Goal: Task Accomplishment & Management: Complete application form

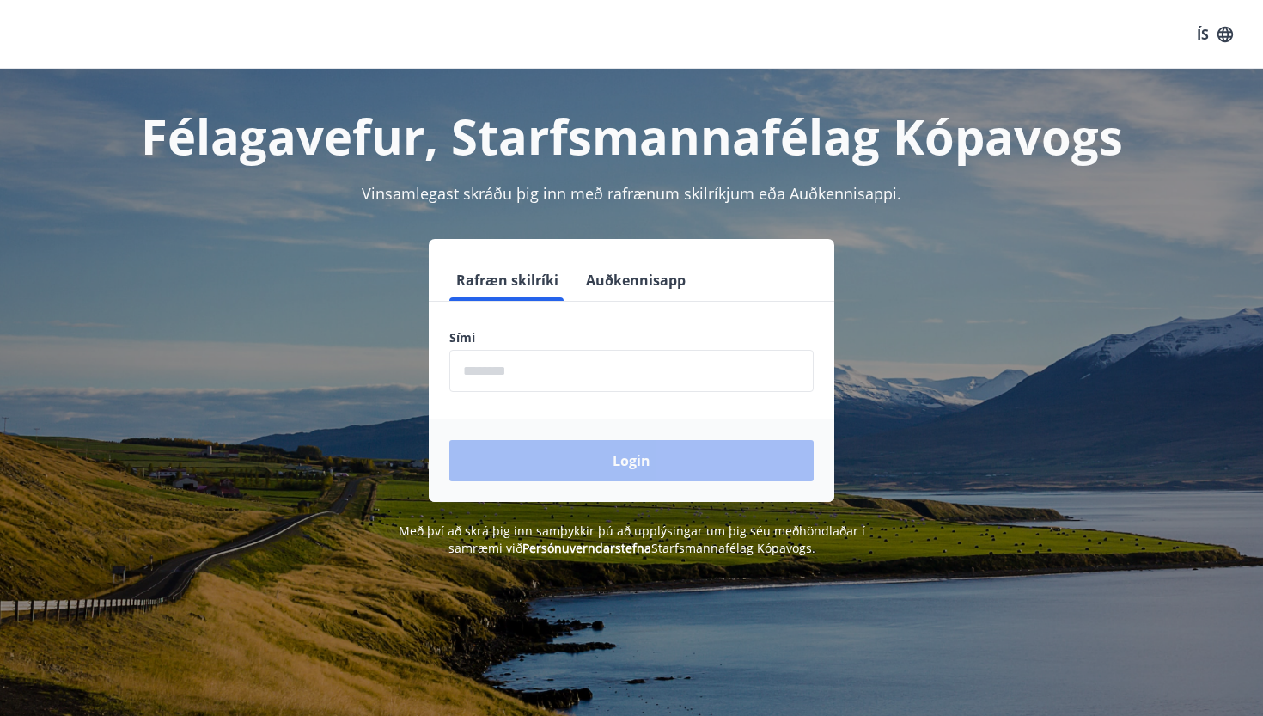
click at [606, 277] on button "Auðkennisapp" at bounding box center [635, 279] width 113 height 41
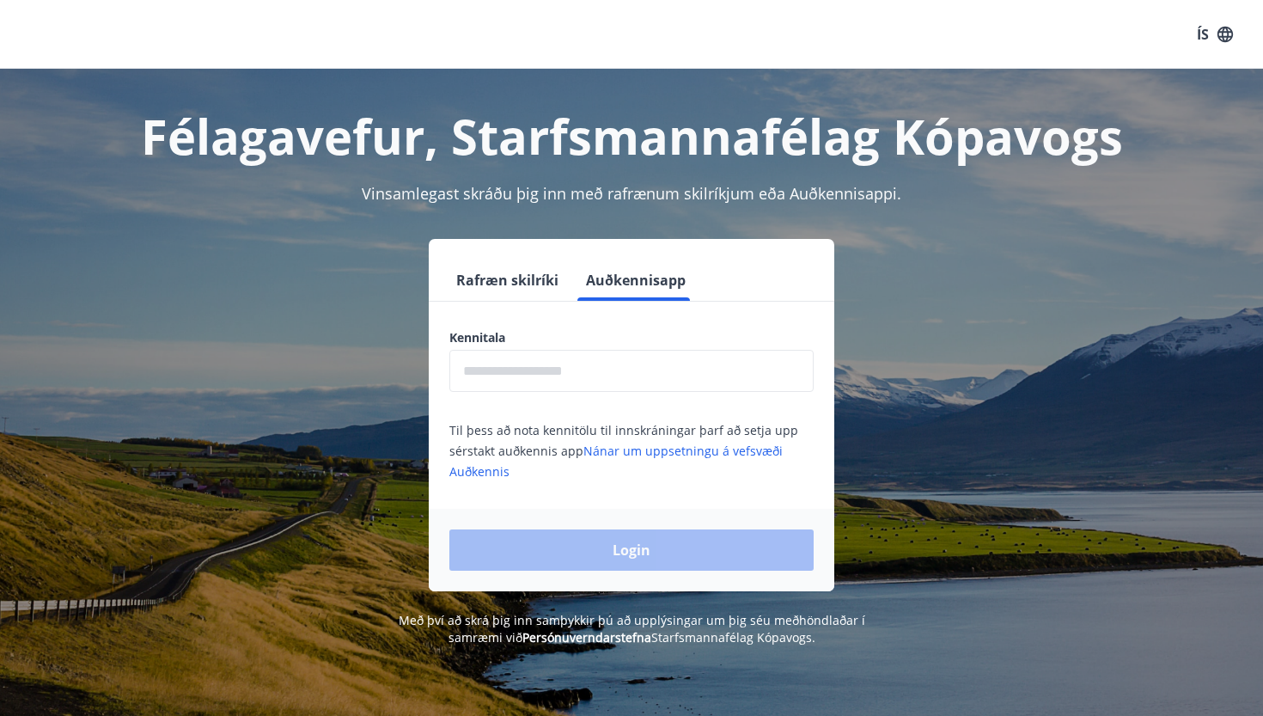
click at [539, 378] on input "text" at bounding box center [631, 371] width 364 height 42
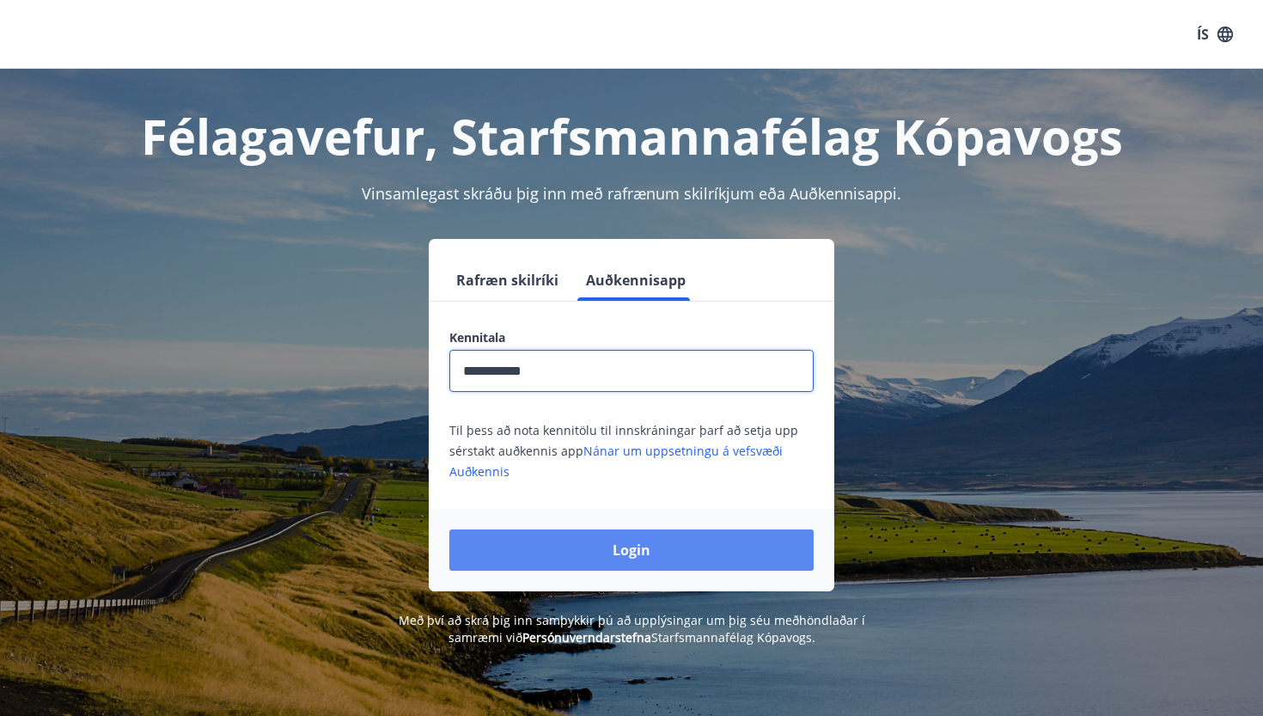
type input "**********"
click at [613, 533] on button "Login" at bounding box center [631, 549] width 364 height 41
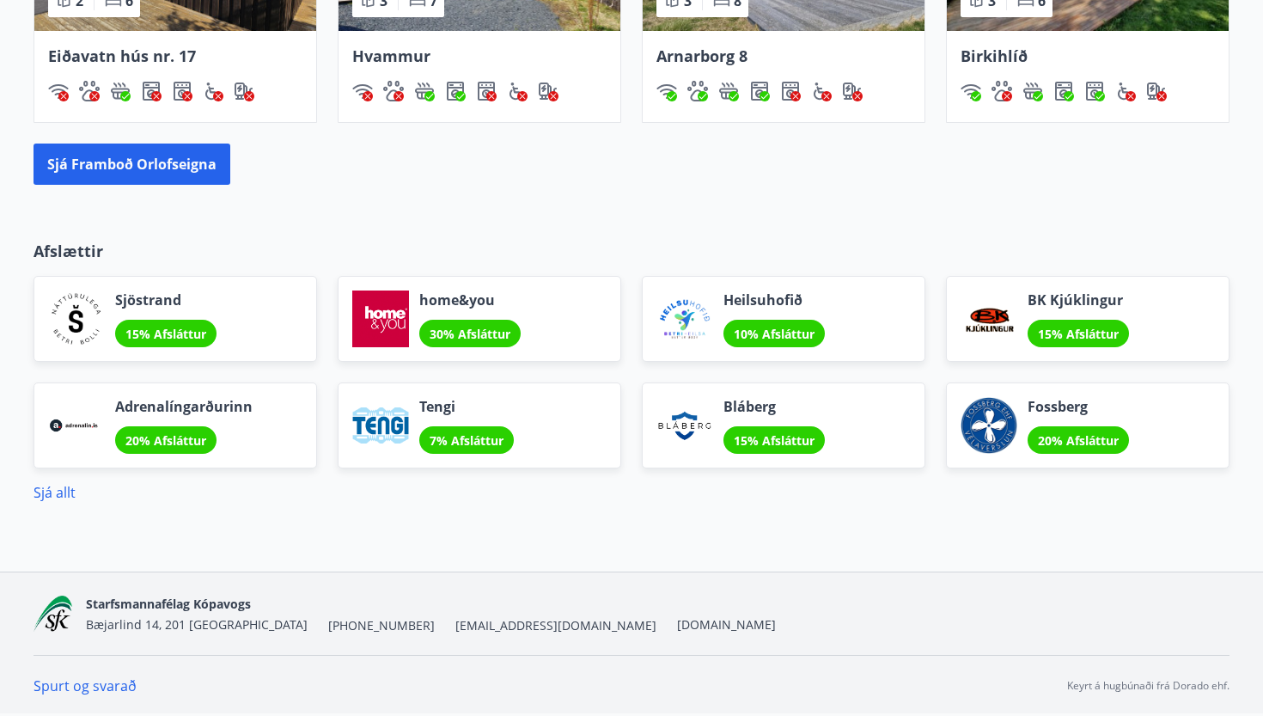
scroll to position [1324, 0]
click at [46, 494] on link "Sjá allt" at bounding box center [55, 492] width 42 height 19
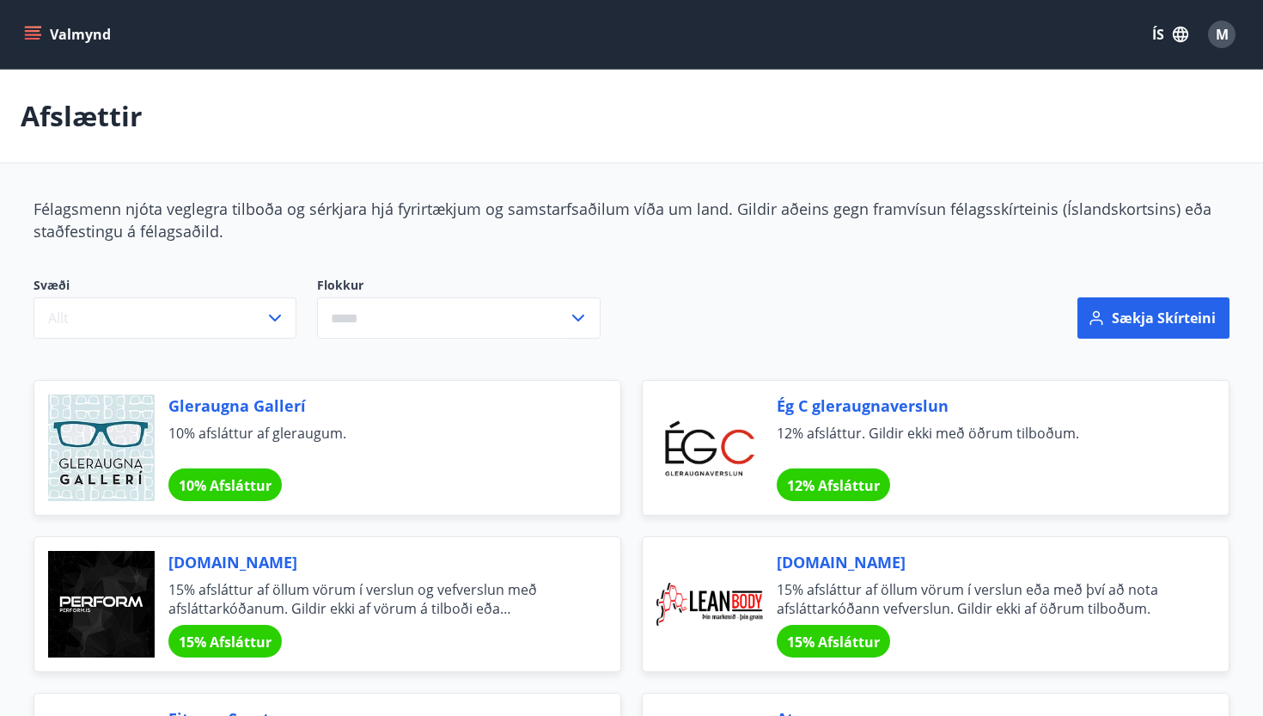
click at [30, 32] on icon "menu" at bounding box center [32, 31] width 15 height 2
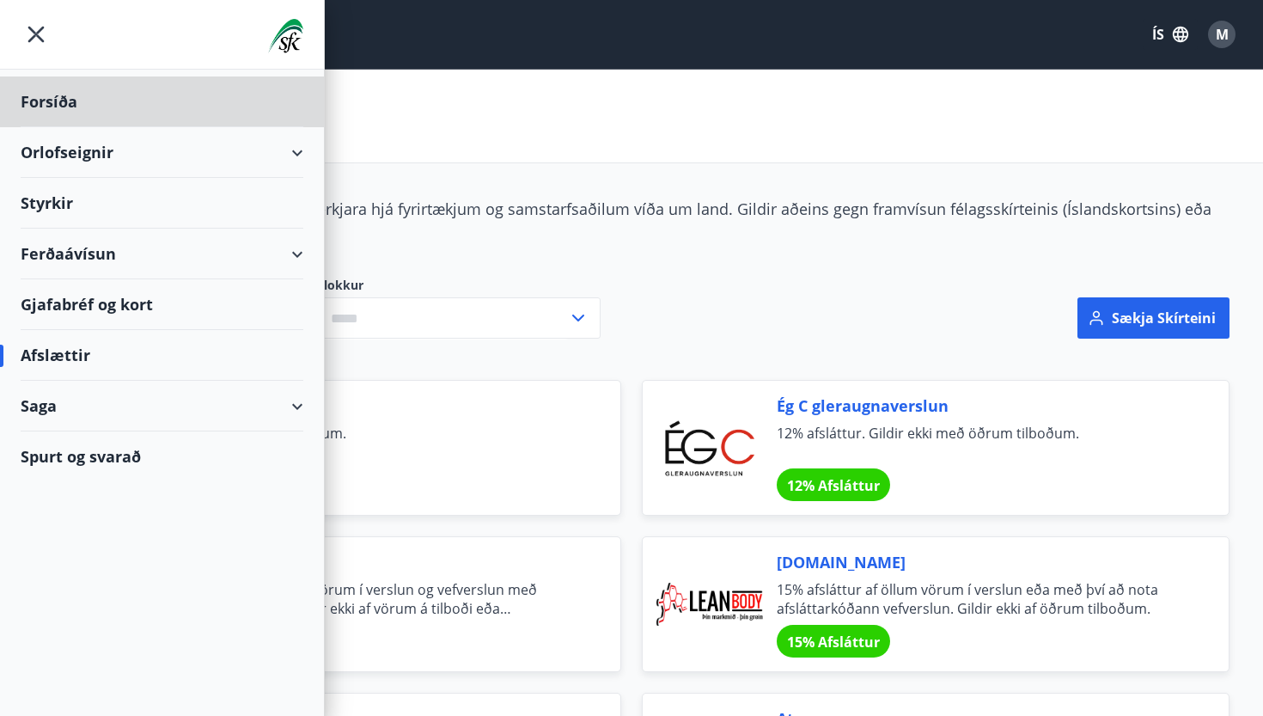
click at [64, 204] on div "Styrkir" at bounding box center [162, 203] width 283 height 51
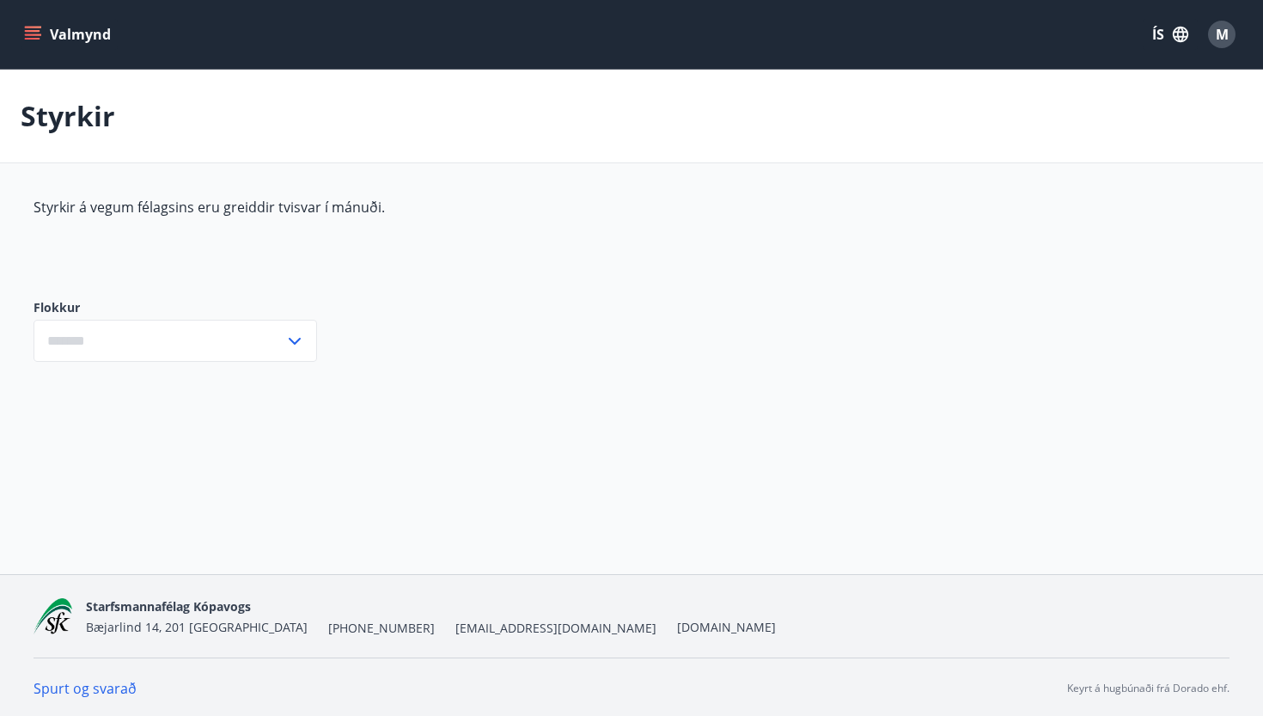
type input "***"
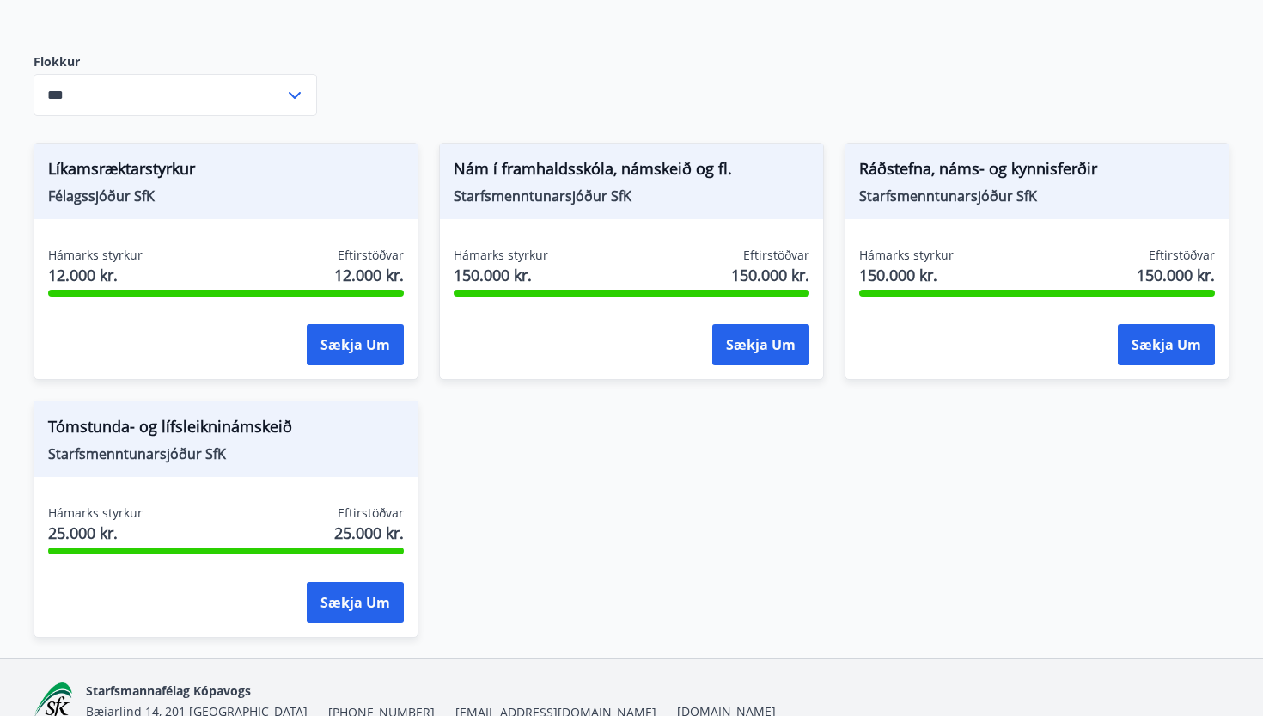
scroll to position [249, 0]
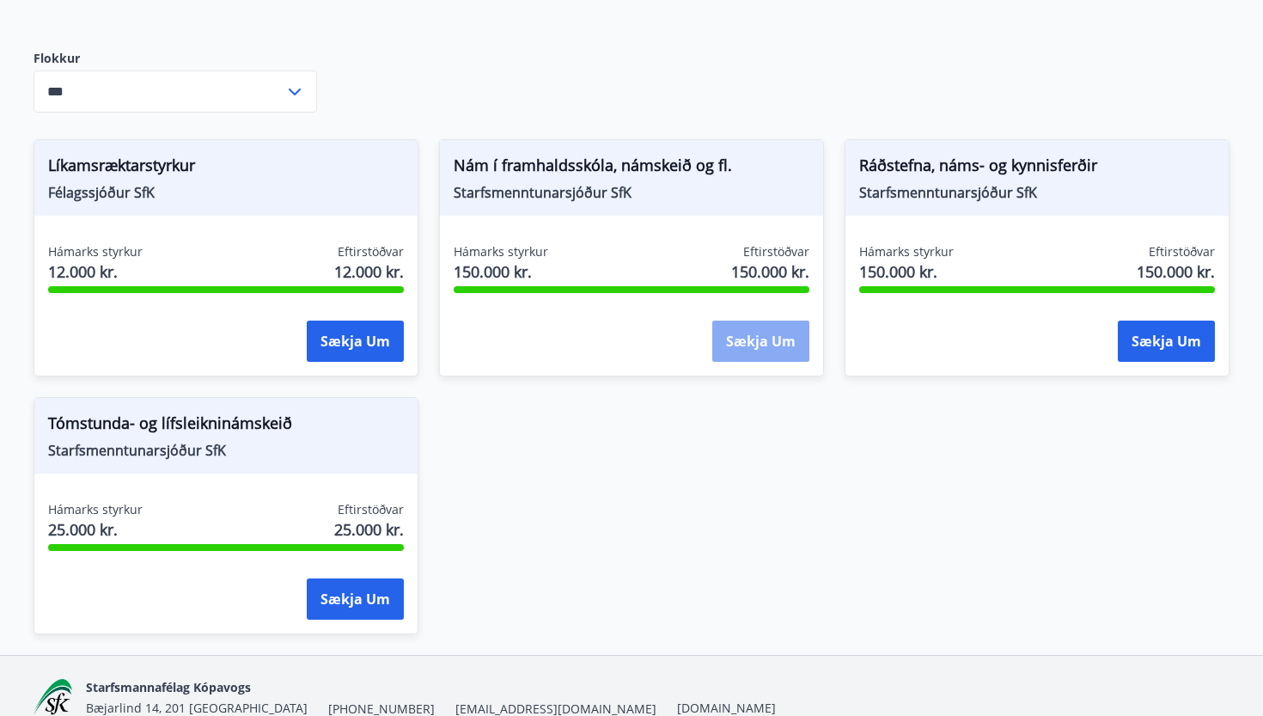
click at [775, 350] on button "Sækja um" at bounding box center [760, 340] width 97 height 41
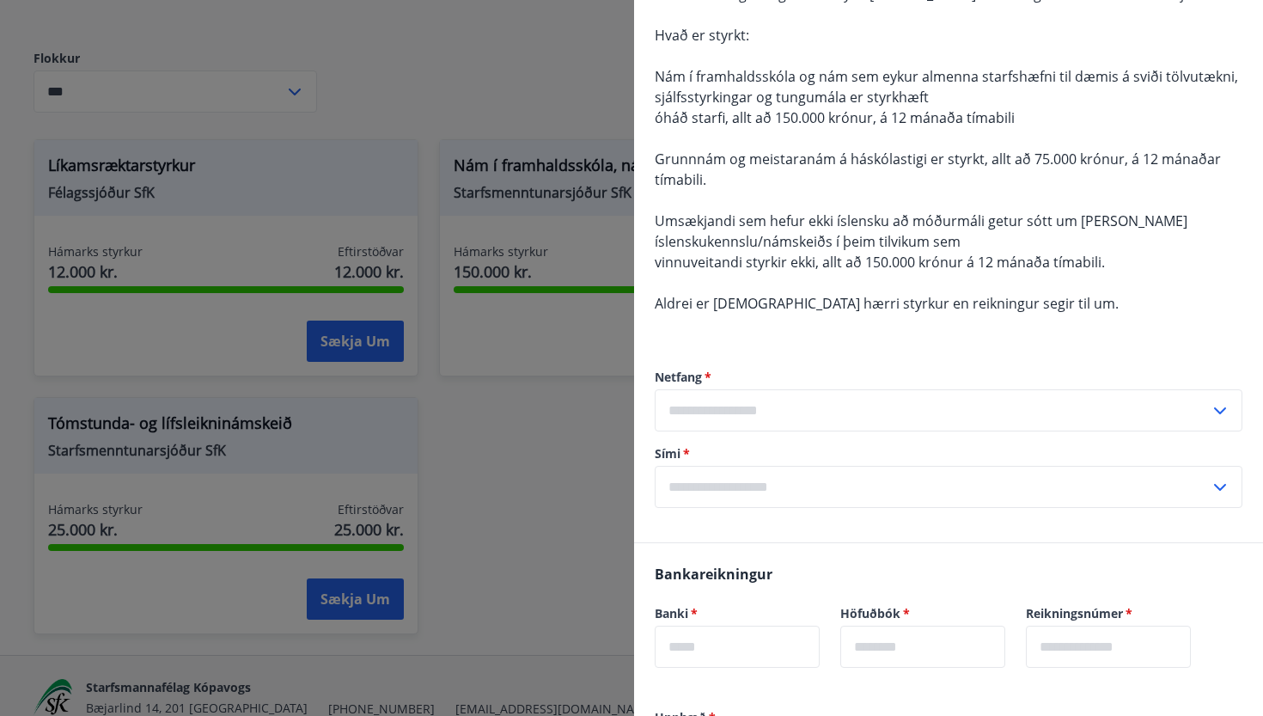
scroll to position [432, 0]
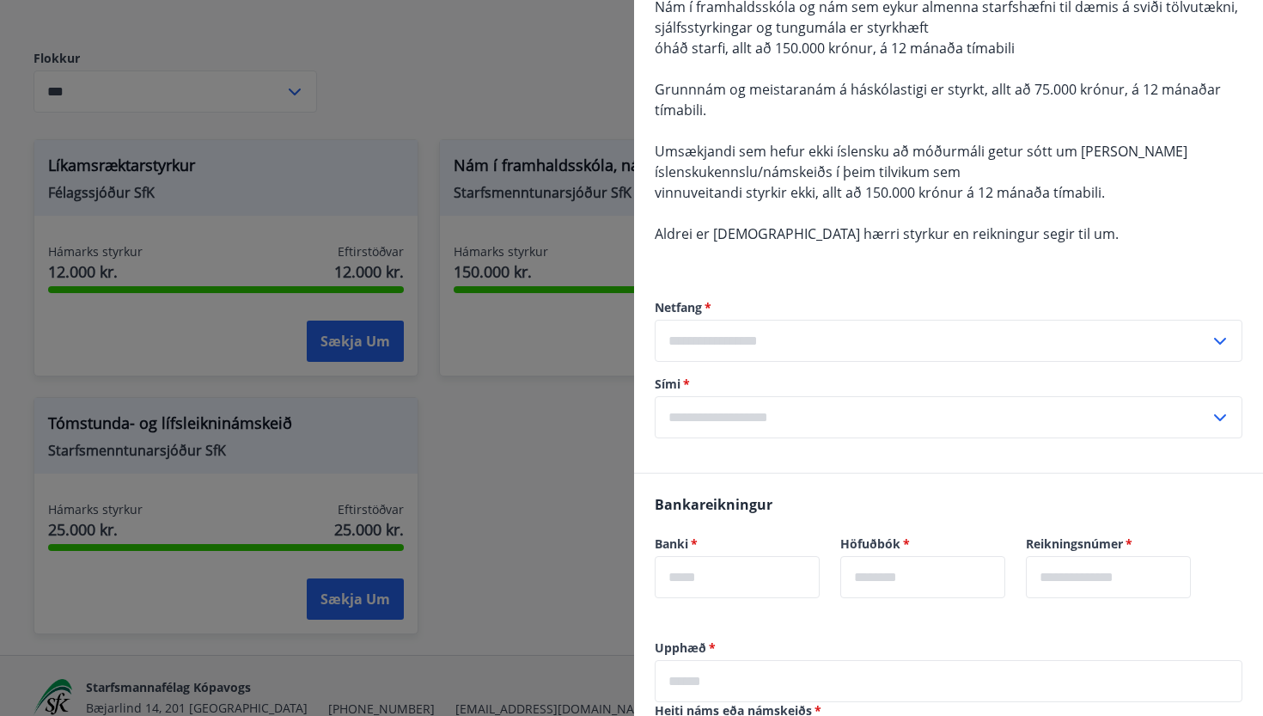
click at [526, 443] on div at bounding box center [631, 358] width 1263 height 716
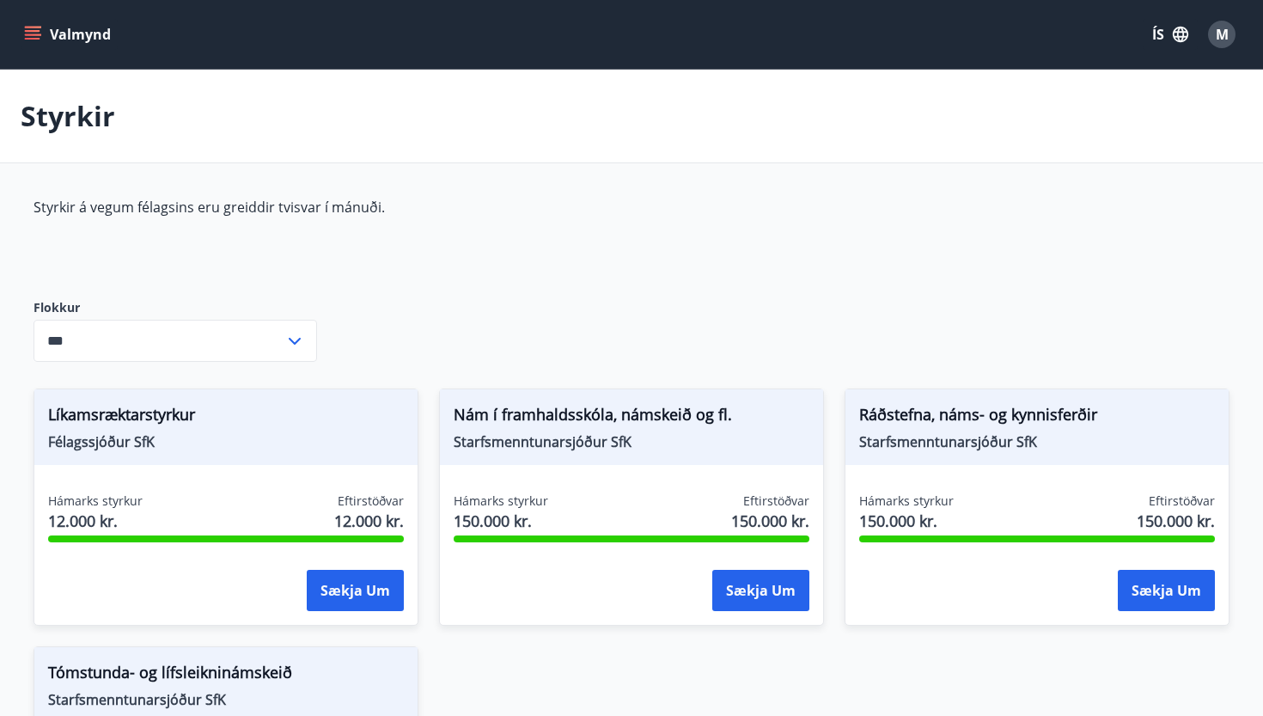
scroll to position [0, 0]
click at [1226, 34] on span "M" at bounding box center [1221, 34] width 13 height 19
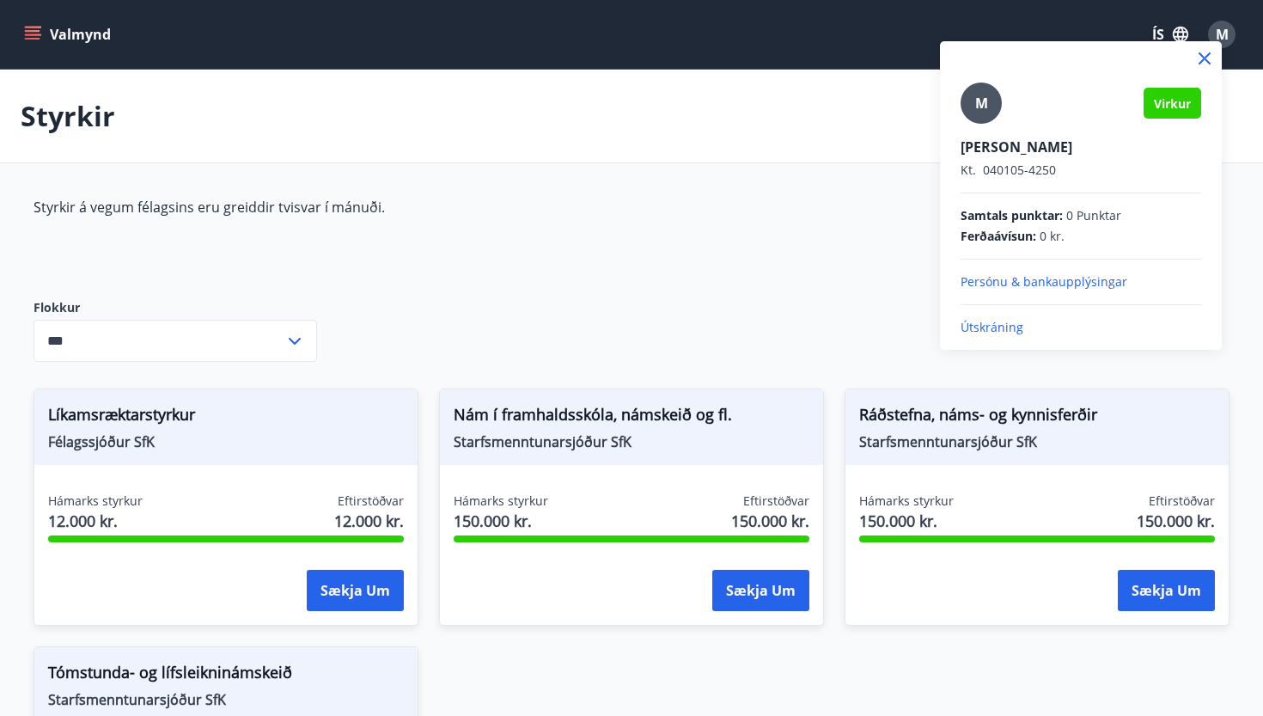
click at [1014, 289] on p "Persónu & bankaupplýsingar" at bounding box center [1080, 281] width 241 height 17
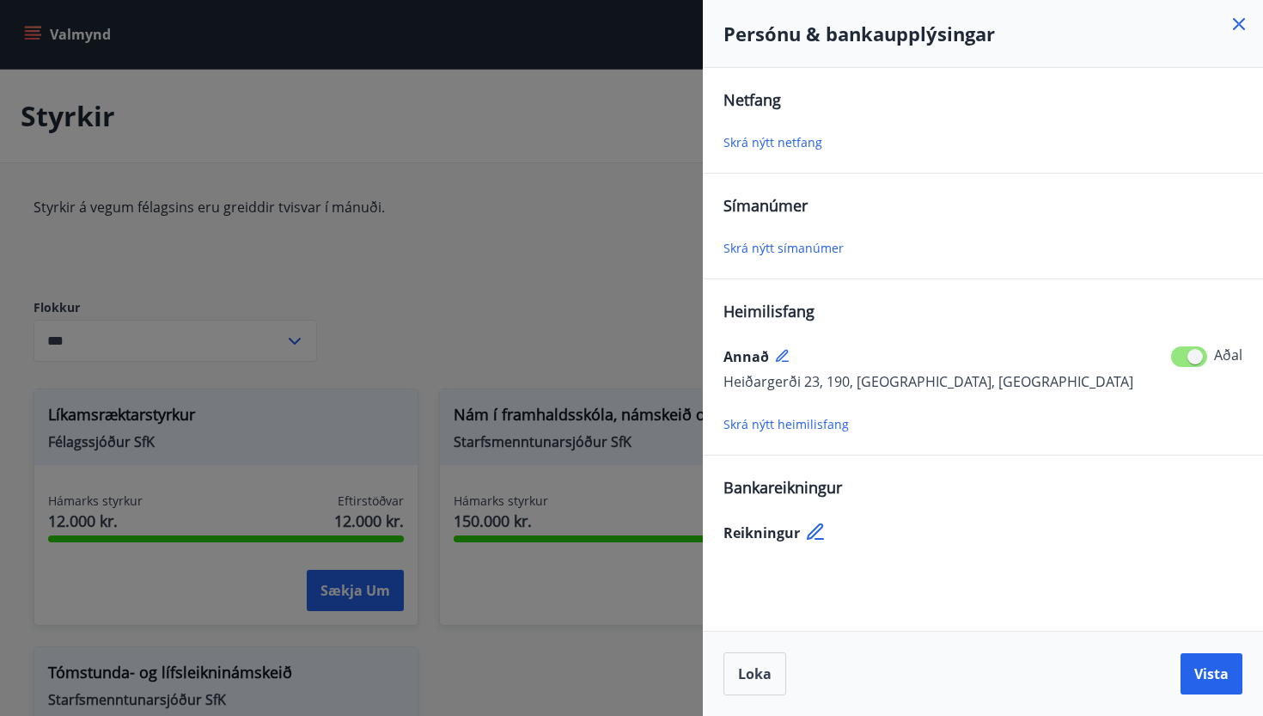
click at [767, 143] on span "Skrá nýtt netfang" at bounding box center [772, 142] width 99 height 16
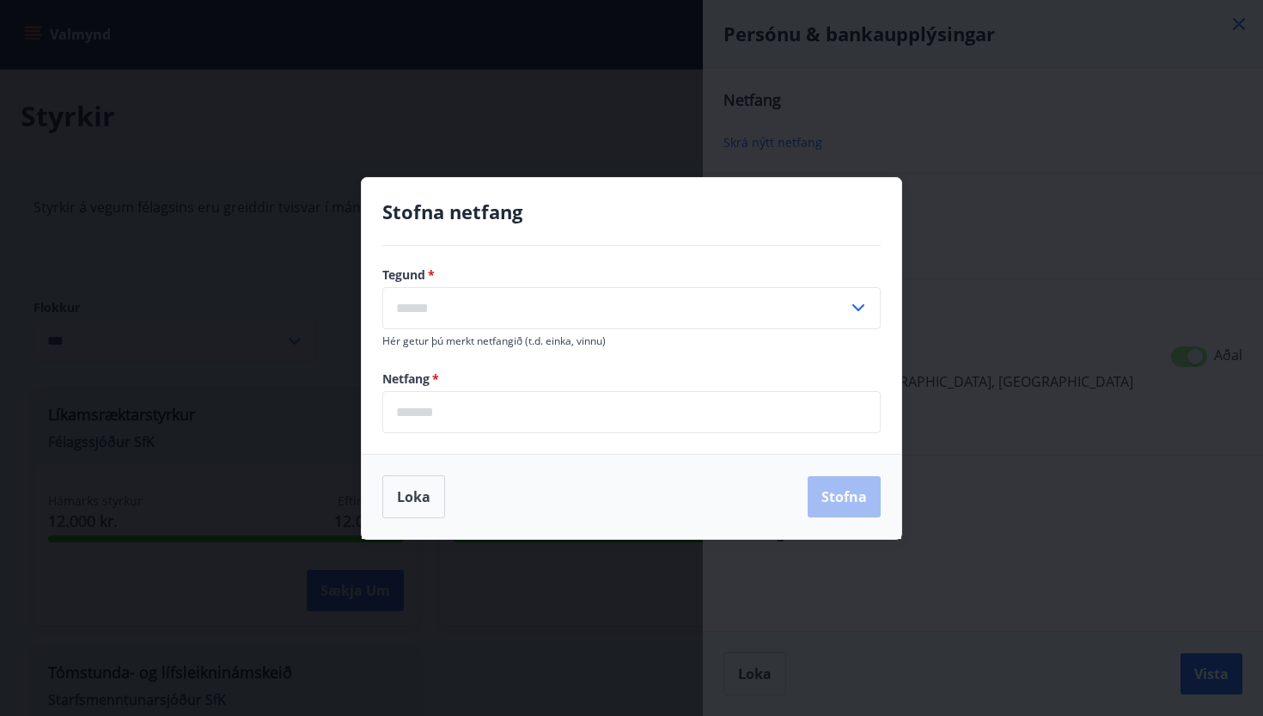
click at [562, 315] on input "text" at bounding box center [615, 308] width 466 height 42
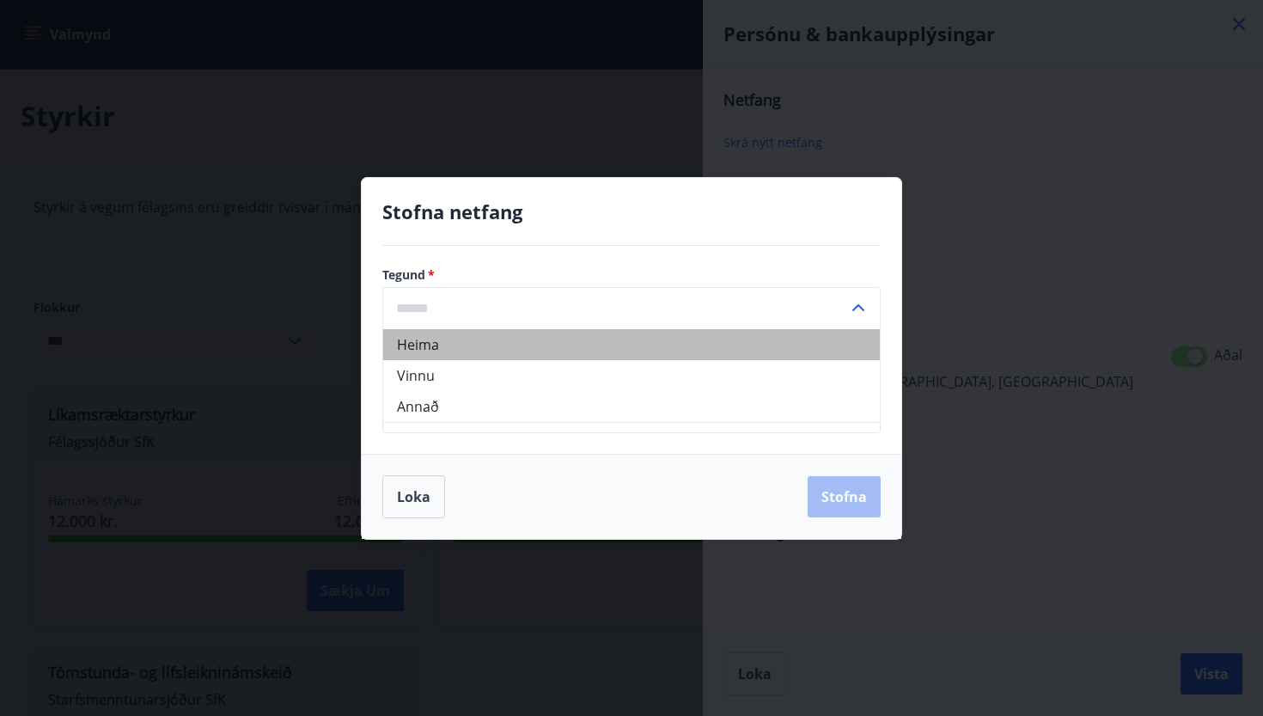
click at [436, 342] on li "Heima" at bounding box center [631, 344] width 497 height 31
type input "*****"
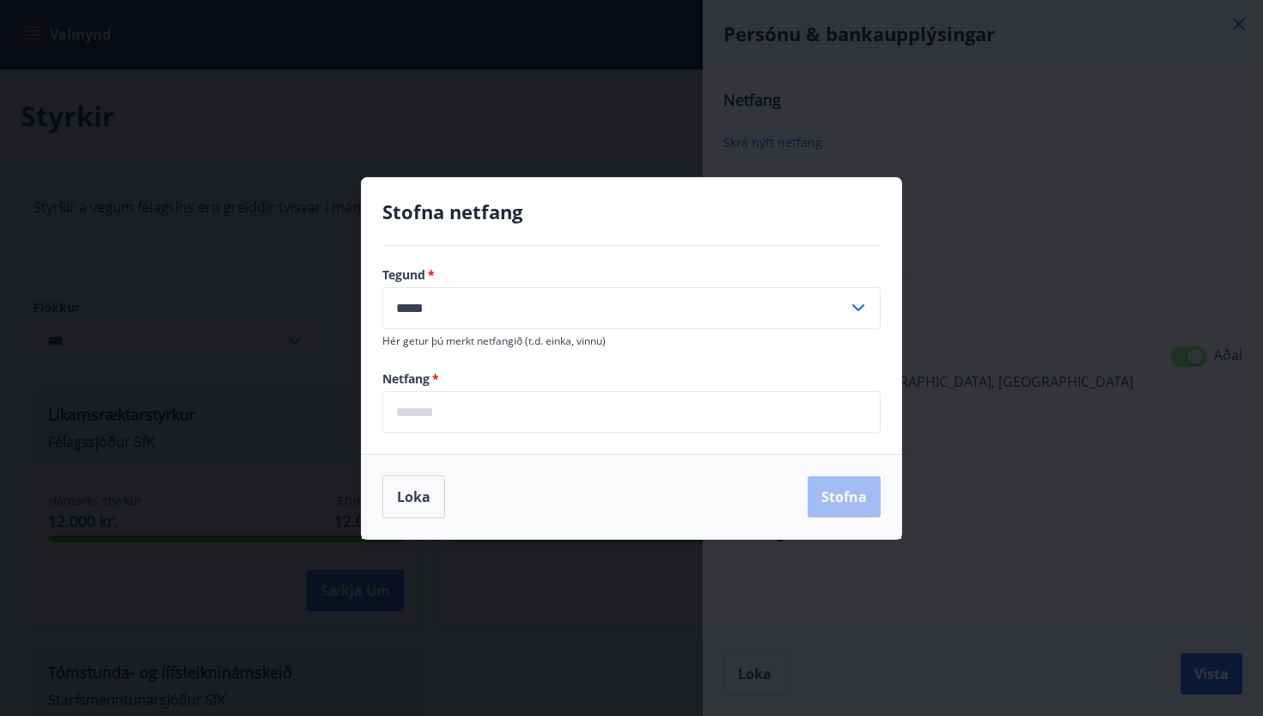
click at [451, 429] on input "email" at bounding box center [631, 412] width 498 height 42
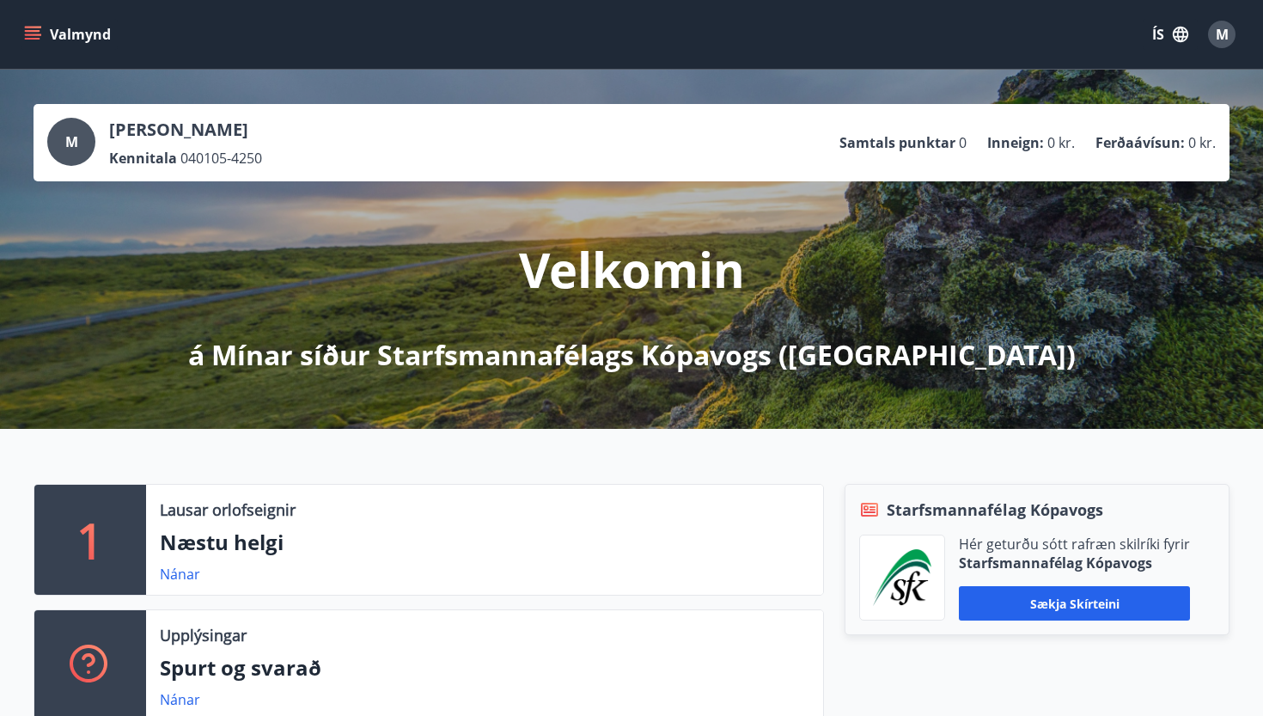
click at [1220, 40] on span "M" at bounding box center [1221, 34] width 13 height 19
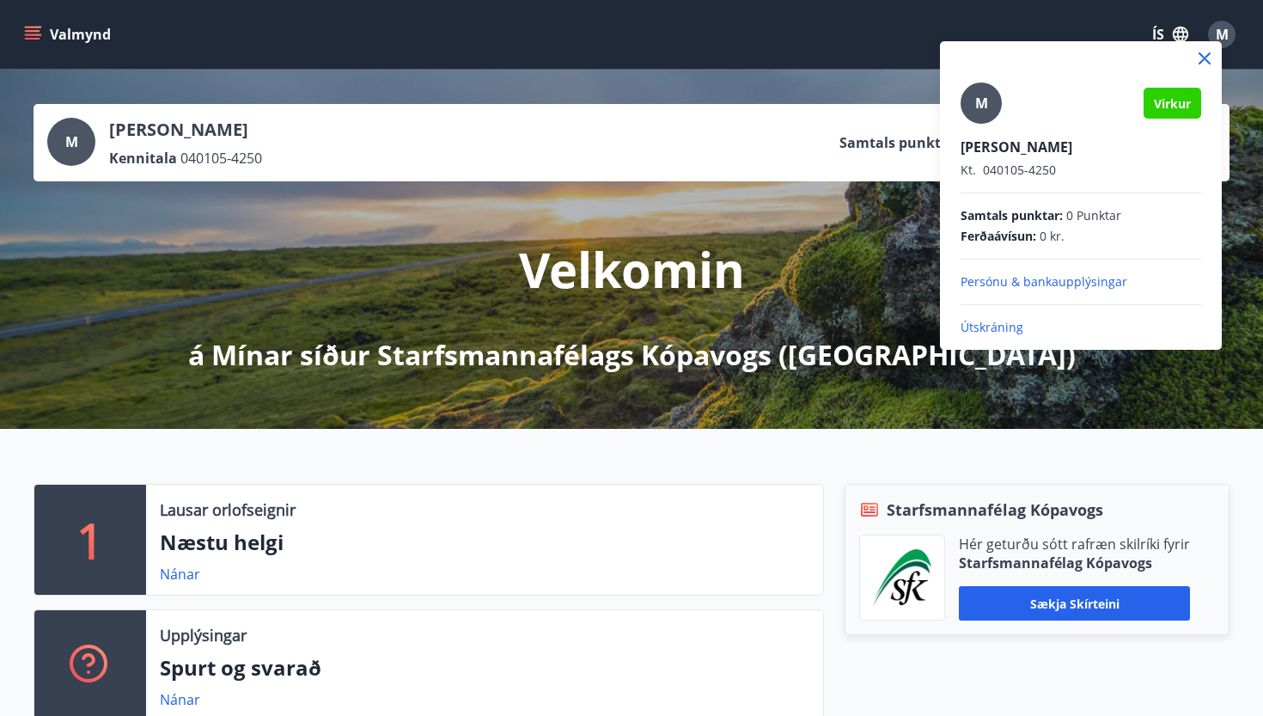
click at [1002, 283] on p "Persónu & bankaupplýsingar" at bounding box center [1080, 281] width 241 height 17
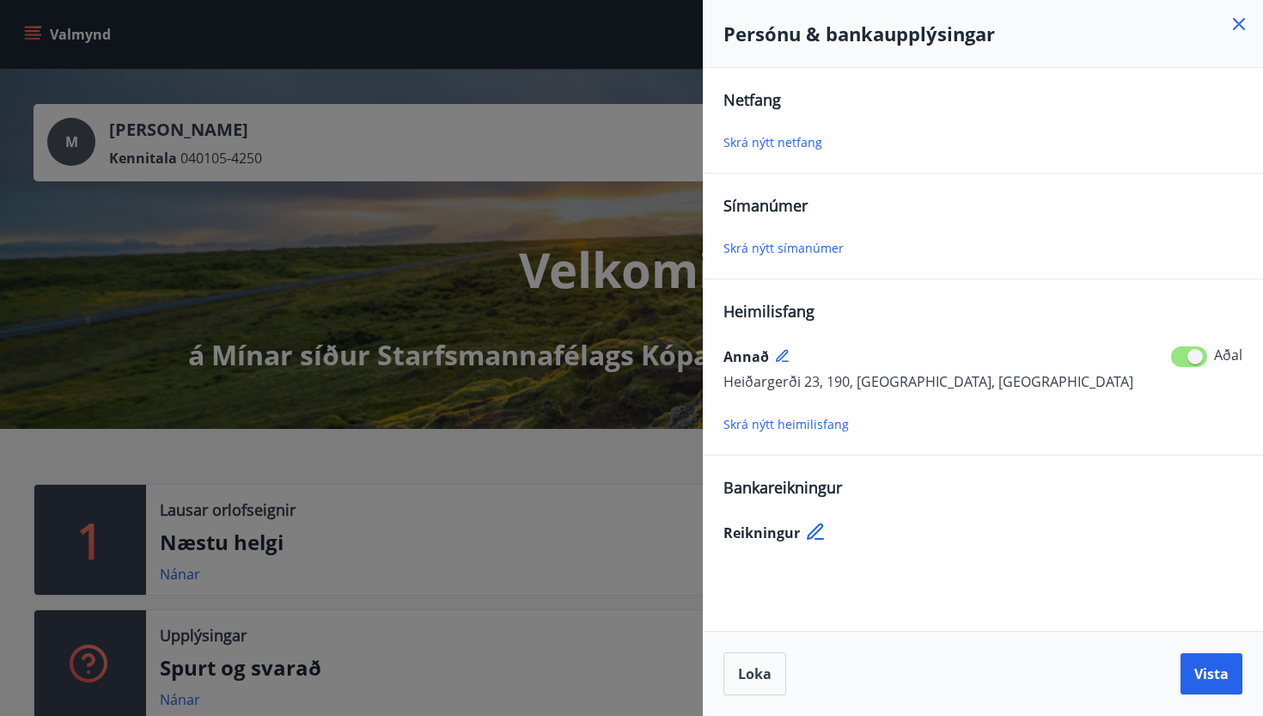
click at [785, 142] on span "Skrá nýtt netfang" at bounding box center [772, 142] width 99 height 16
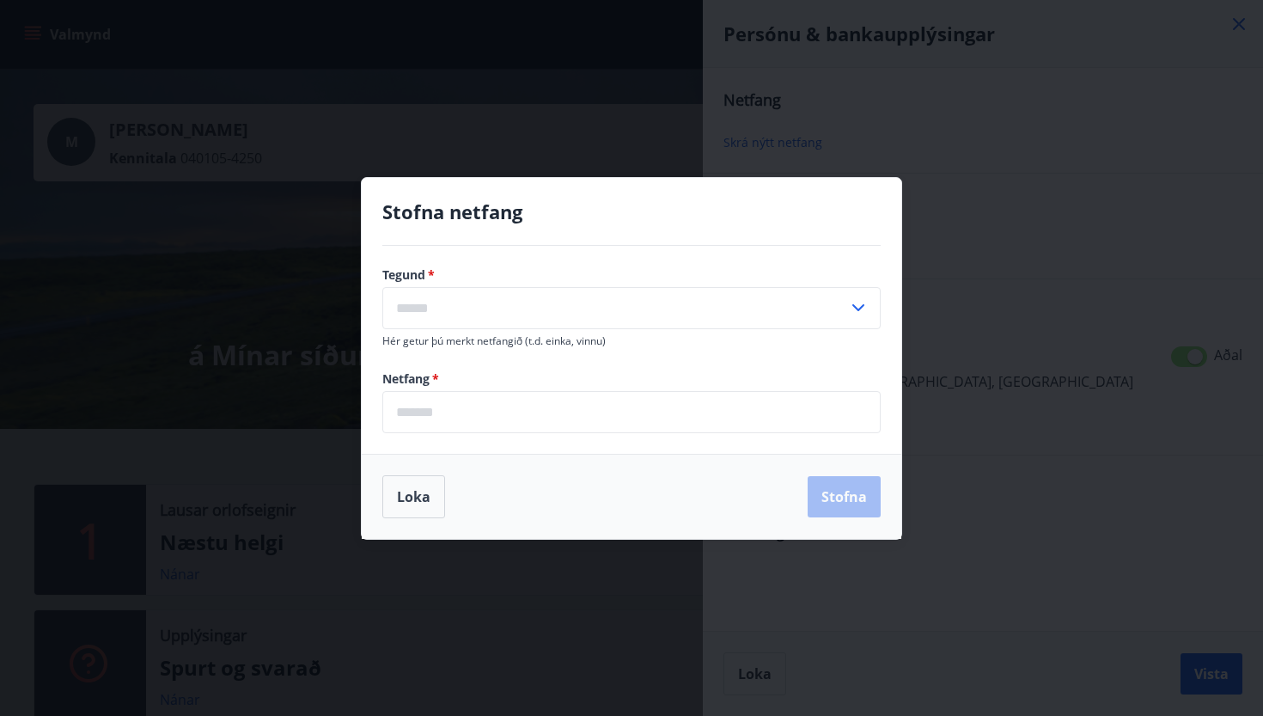
click at [494, 318] on input "text" at bounding box center [615, 308] width 466 height 42
click at [454, 350] on li "Heima" at bounding box center [631, 344] width 497 height 31
type input "*****"
click at [443, 405] on input "email" at bounding box center [631, 412] width 498 height 42
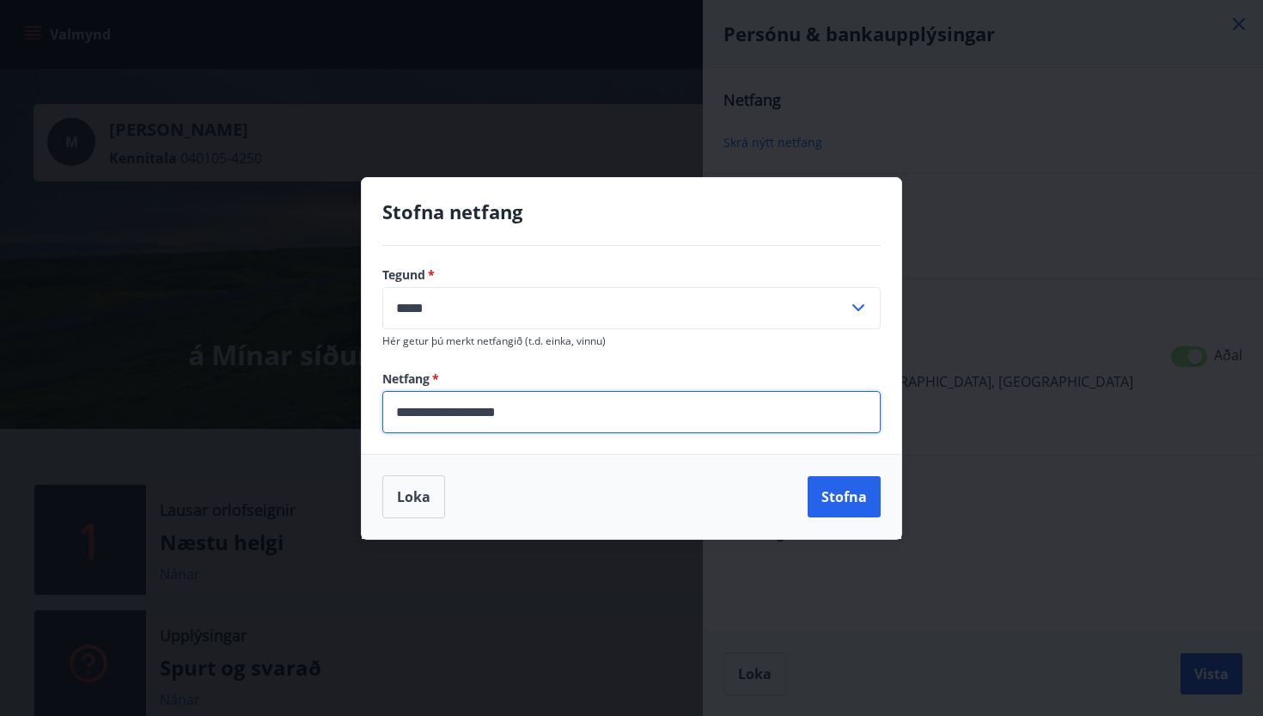
click at [467, 417] on input "**********" at bounding box center [631, 412] width 498 height 42
type input "**********"
click at [850, 503] on button "Stofna" at bounding box center [843, 496] width 73 height 41
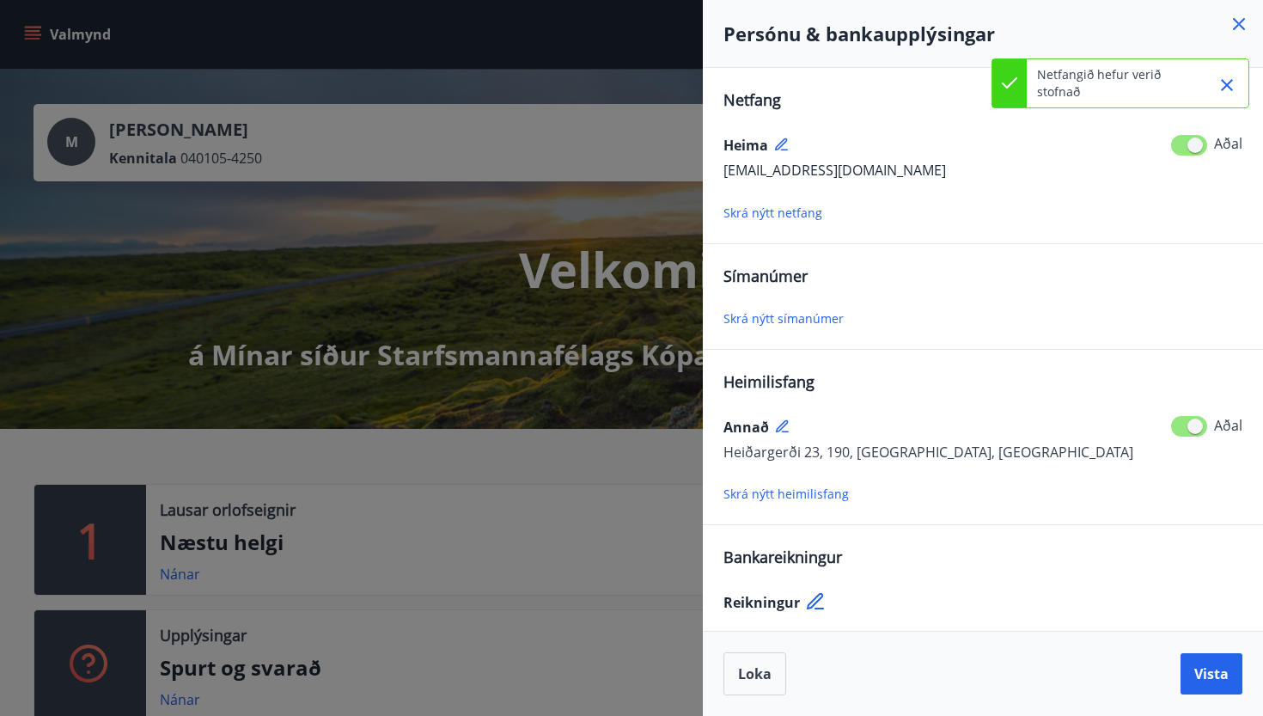
click at [763, 320] on span "Skrá nýtt símanúmer" at bounding box center [783, 318] width 120 height 16
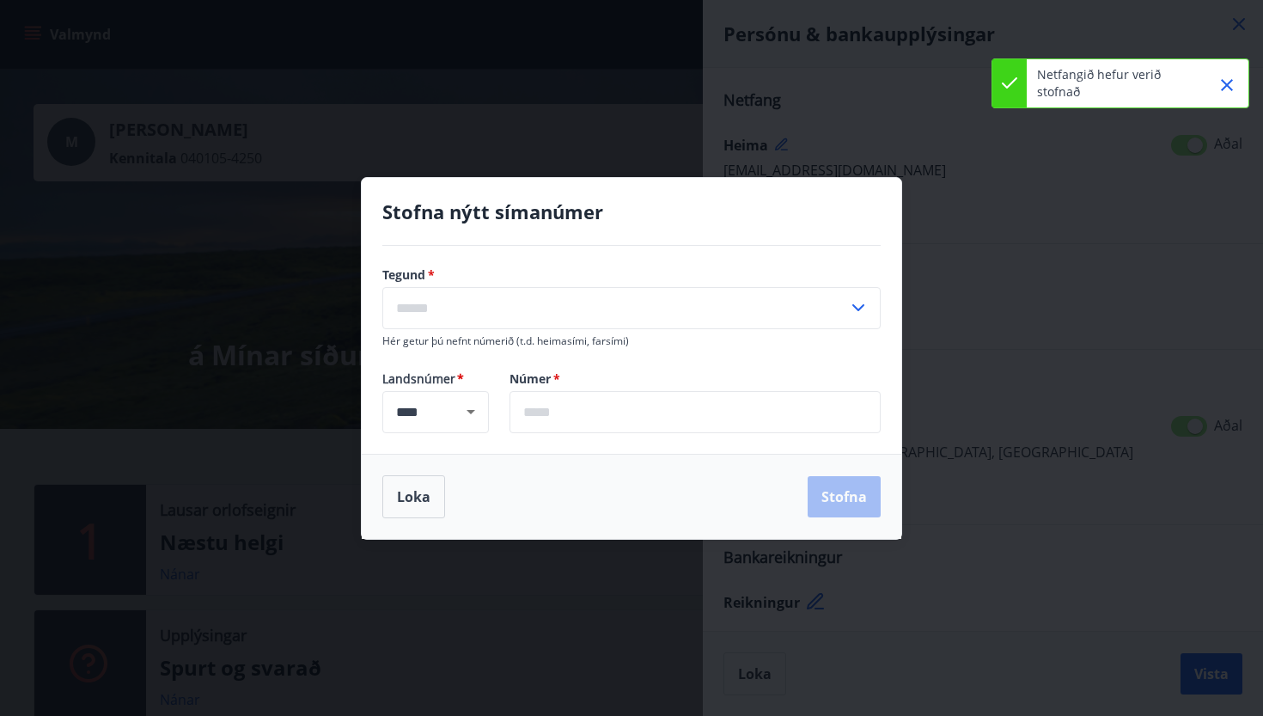
click at [552, 302] on input "text" at bounding box center [615, 308] width 466 height 42
click at [442, 348] on li "Farsími" at bounding box center [631, 344] width 497 height 31
type input "*******"
click at [557, 409] on input "text" at bounding box center [694, 412] width 371 height 42
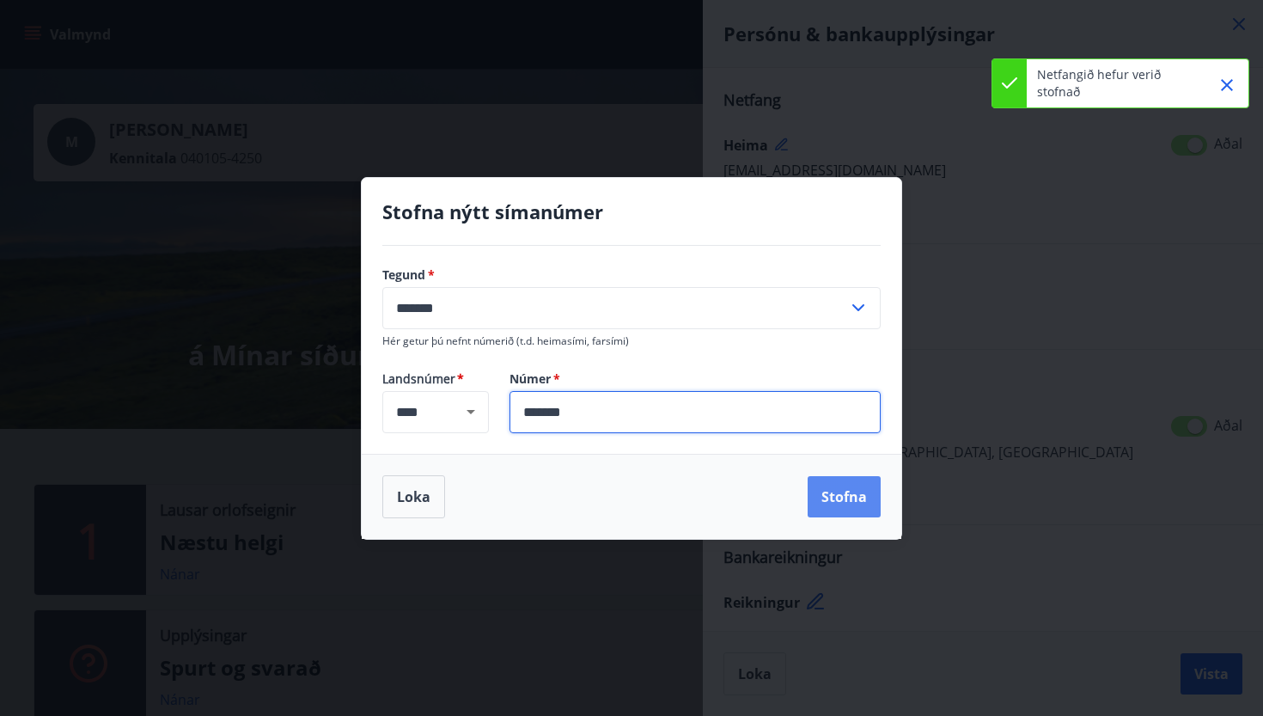
type input "*******"
click at [853, 488] on button "Stofna" at bounding box center [843, 496] width 73 height 41
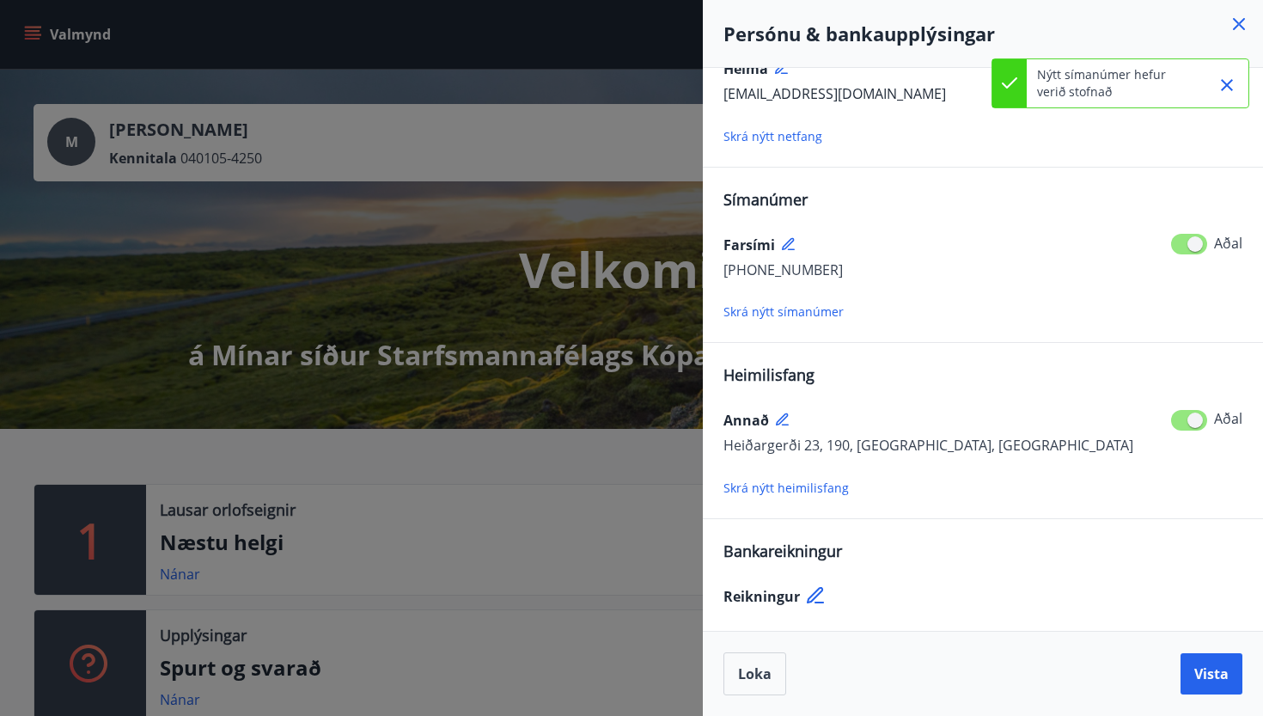
scroll to position [76, 0]
click at [761, 598] on span "Reikningur" at bounding box center [761, 596] width 76 height 19
click at [811, 596] on icon at bounding box center [815, 595] width 16 height 16
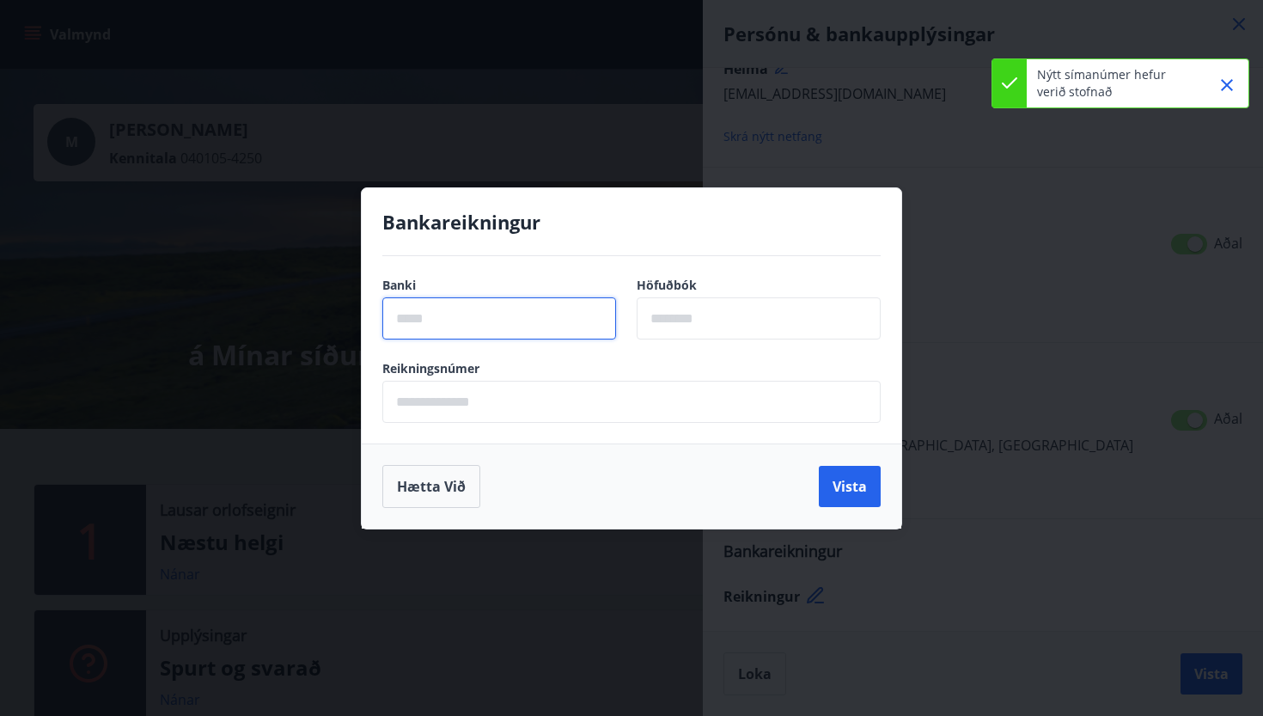
click at [556, 319] on input "text" at bounding box center [499, 318] width 234 height 42
type input "****"
click at [693, 320] on input "text" at bounding box center [759, 318] width 244 height 42
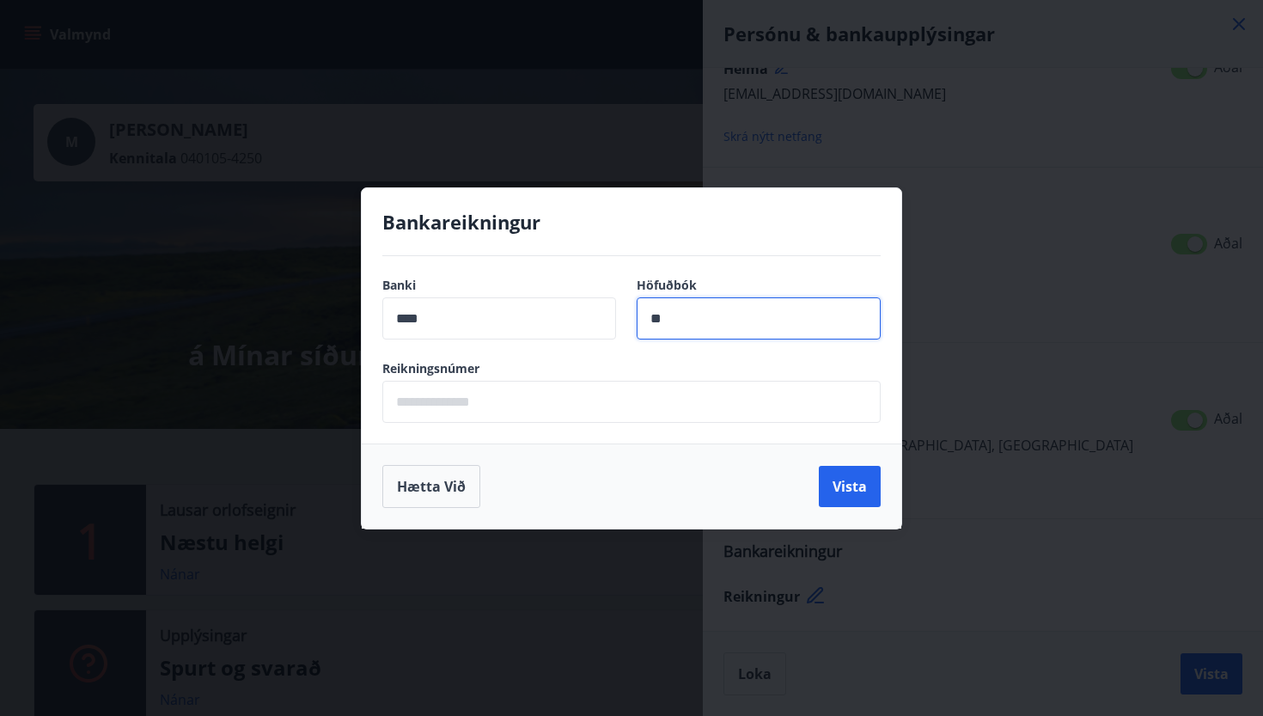
type input "**"
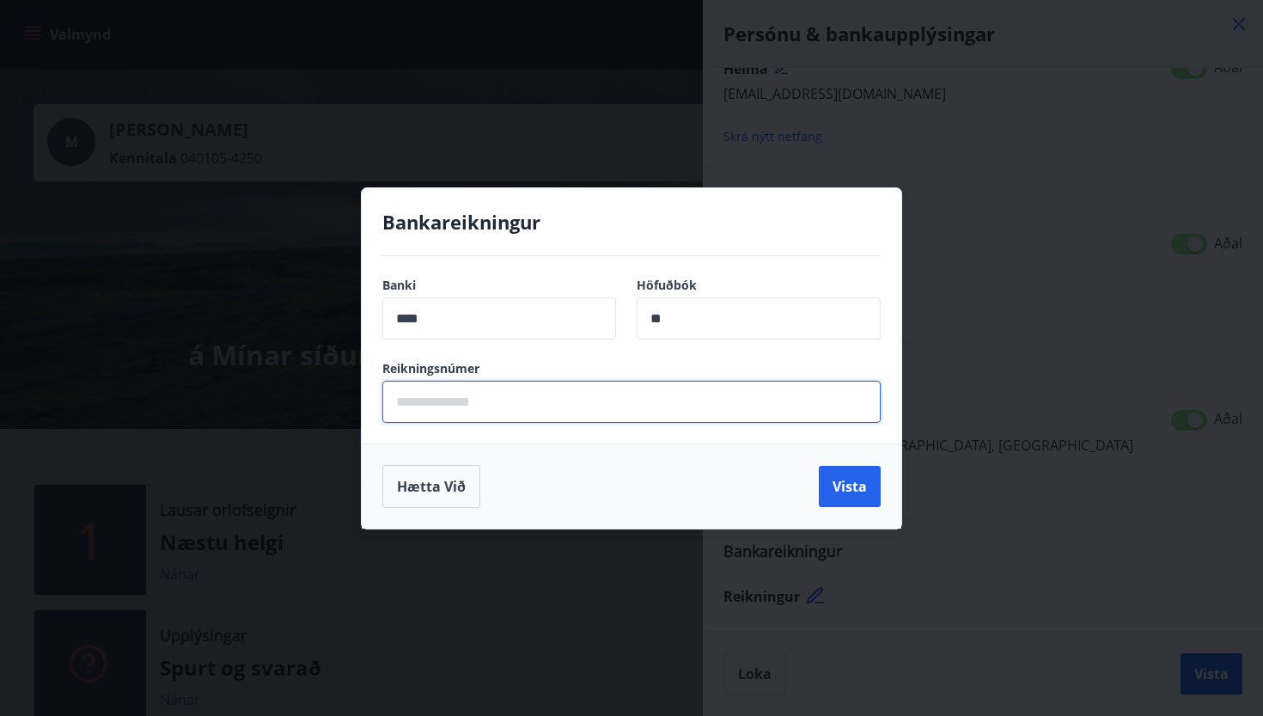
click at [535, 391] on input "text" at bounding box center [631, 402] width 498 height 42
type input "******"
click at [863, 483] on button "Vista" at bounding box center [850, 486] width 62 height 41
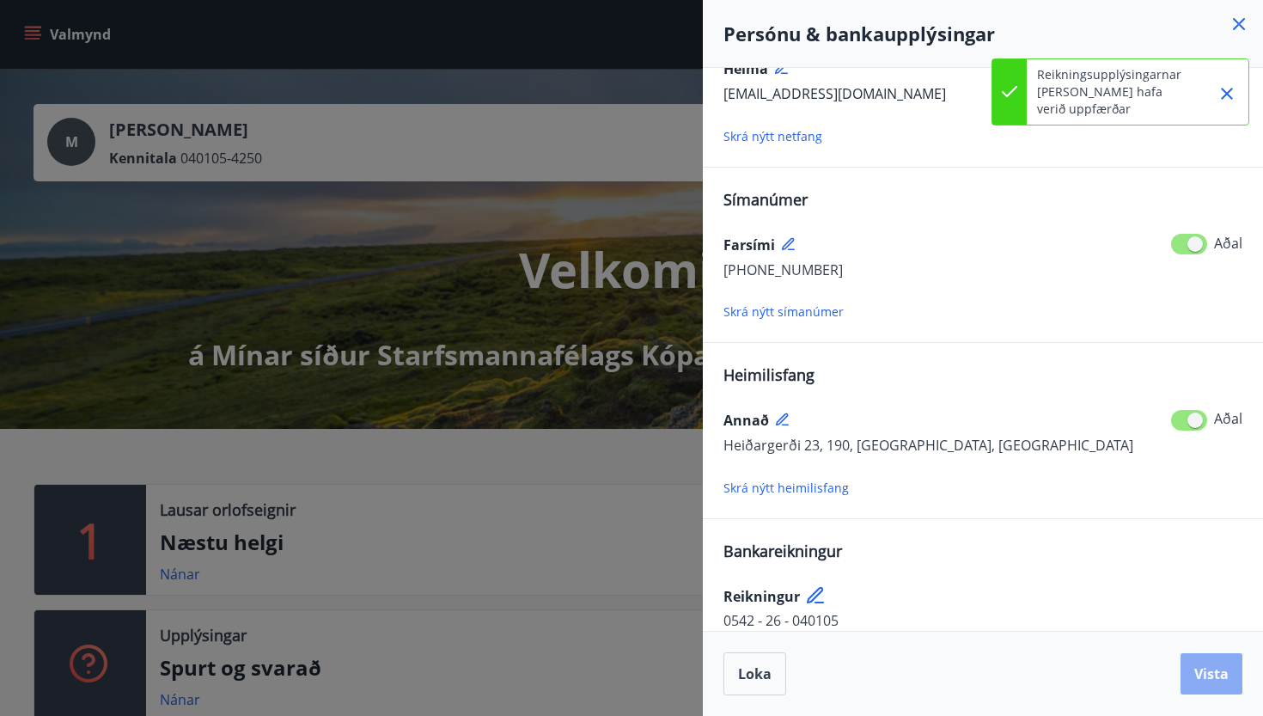
click at [1213, 681] on span "Vista" at bounding box center [1211, 673] width 34 height 19
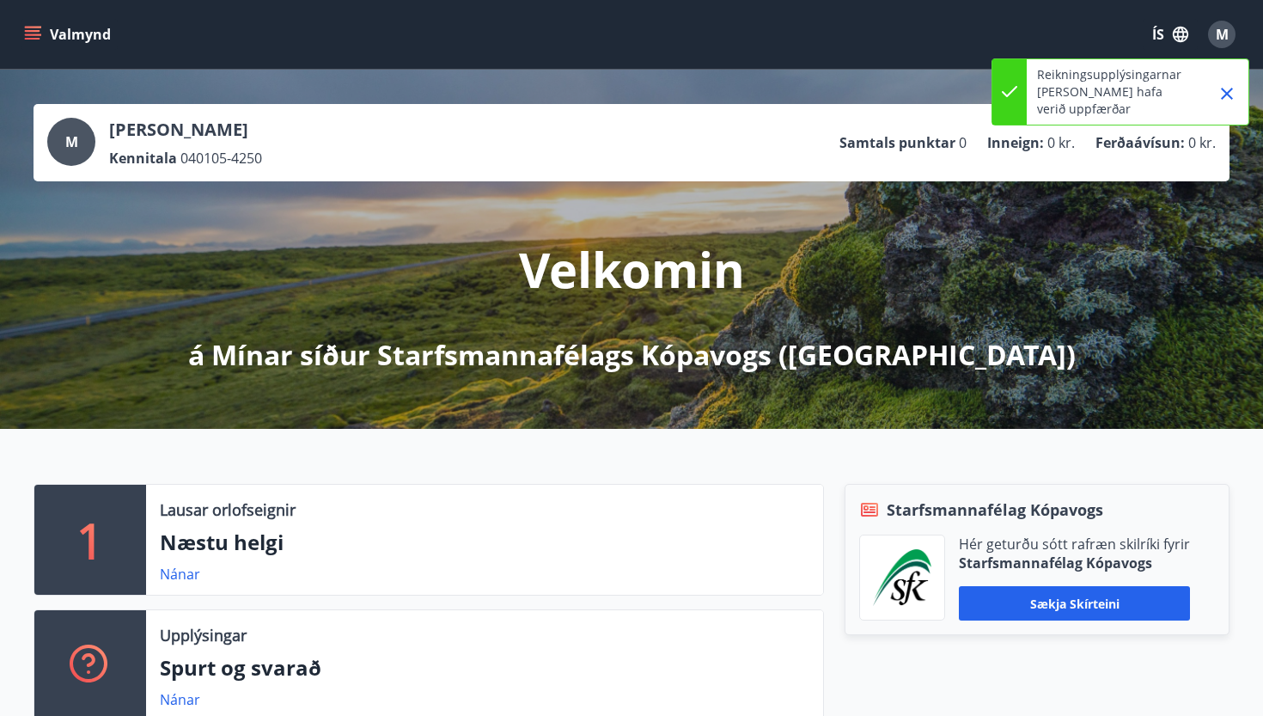
scroll to position [0, 0]
click at [34, 34] on icon "menu" at bounding box center [34, 35] width 19 height 2
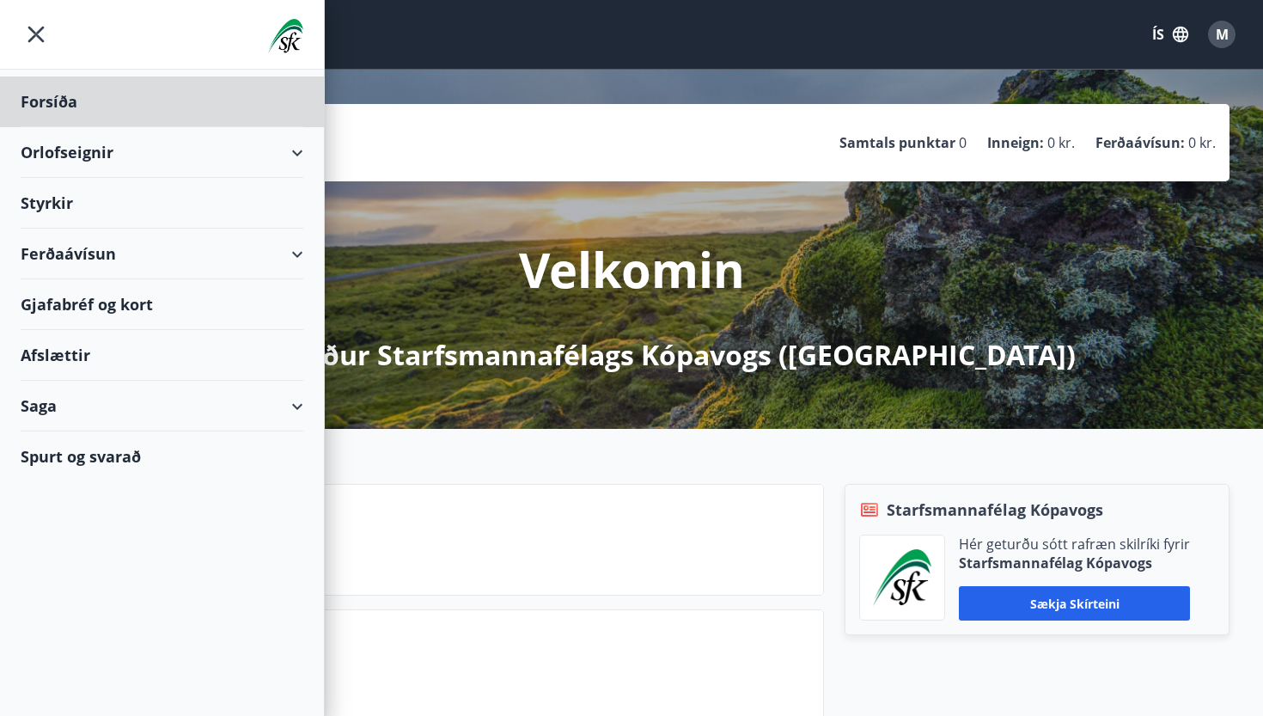
click at [148, 205] on div "Styrkir" at bounding box center [162, 203] width 283 height 51
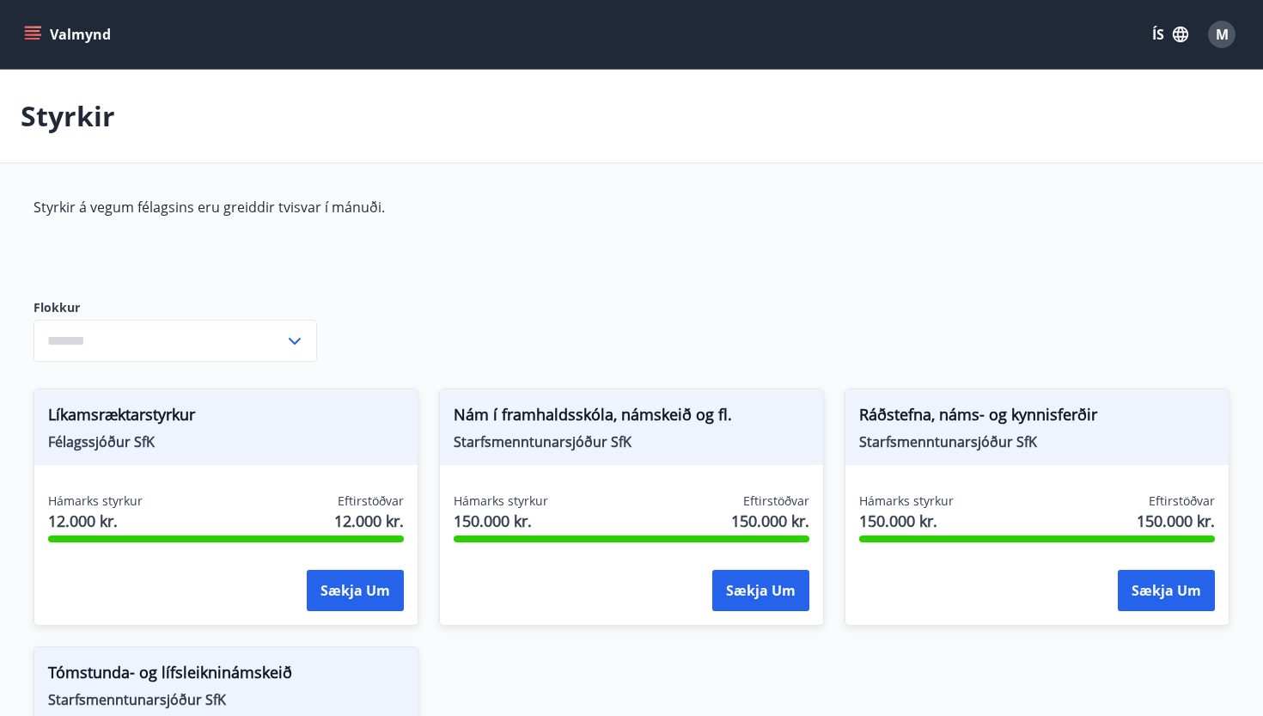
type input "***"
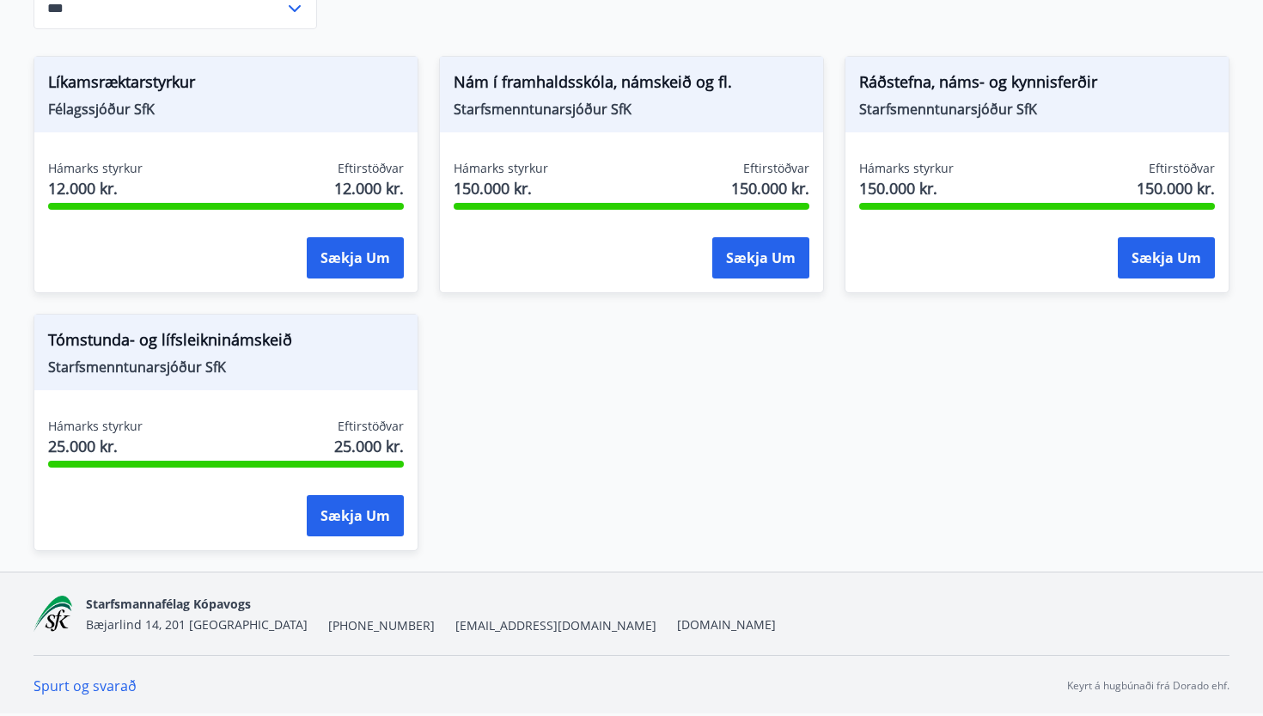
scroll to position [332, 0]
click at [1020, 76] on span "Ráðstefna, náms- og kynnisferðir" at bounding box center [1037, 84] width 356 height 29
click at [959, 128] on div "Ráðstefna, náms- og kynnisferðir Starfsmenntunarsjóður SfK" at bounding box center [1036, 95] width 383 height 76
click at [783, 252] on button "Sækja um" at bounding box center [760, 257] width 97 height 41
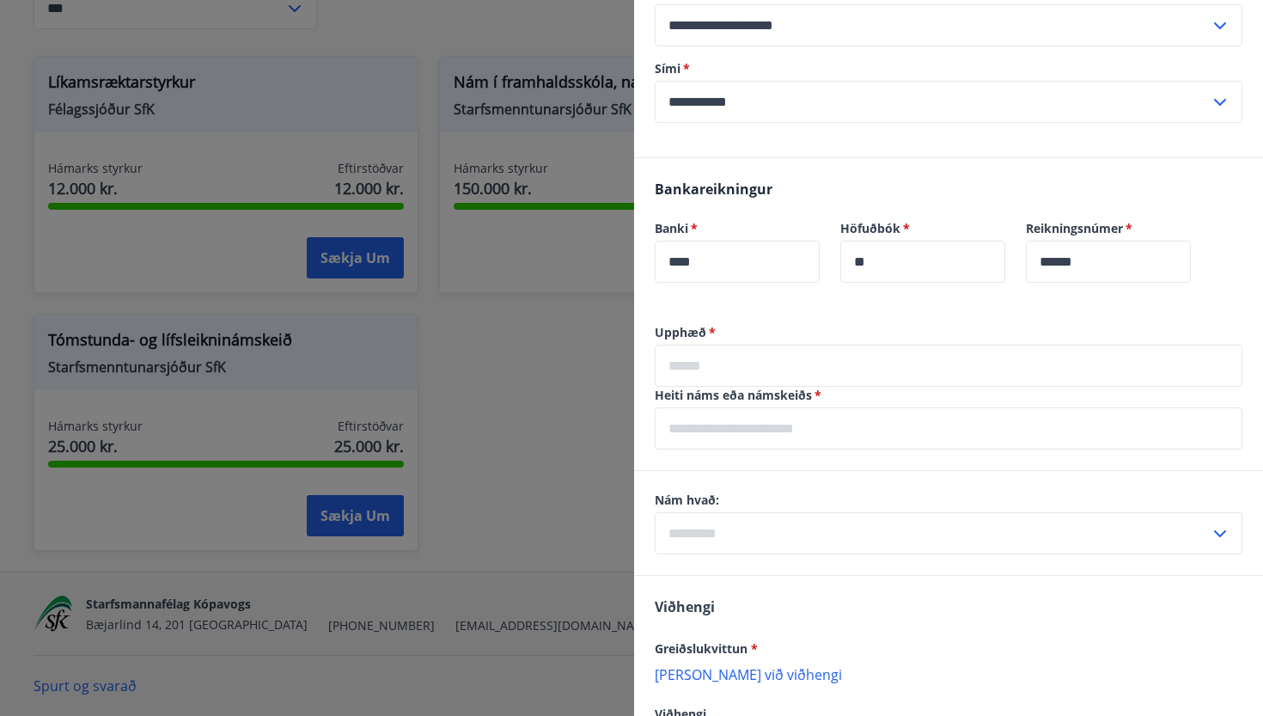
scroll to position [756, 0]
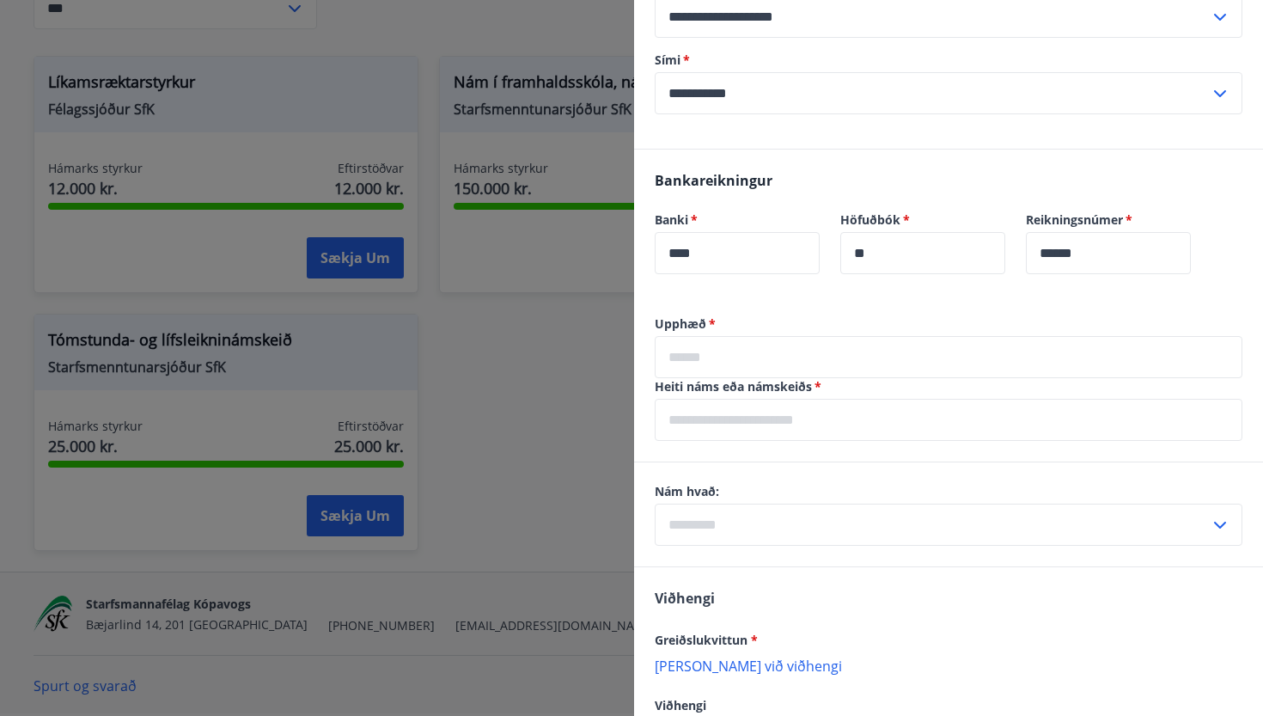
click at [734, 362] on input "text" at bounding box center [949, 357] width 588 height 42
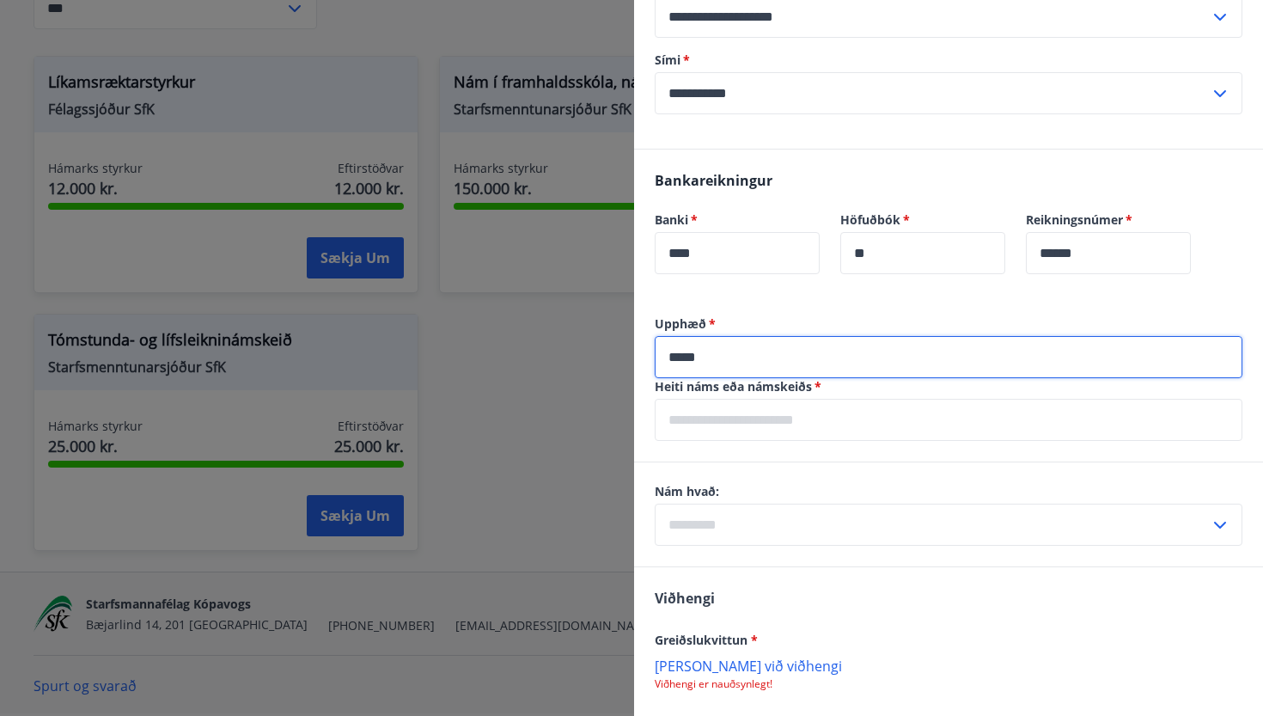
click at [698, 423] on input "text" at bounding box center [949, 420] width 588 height 42
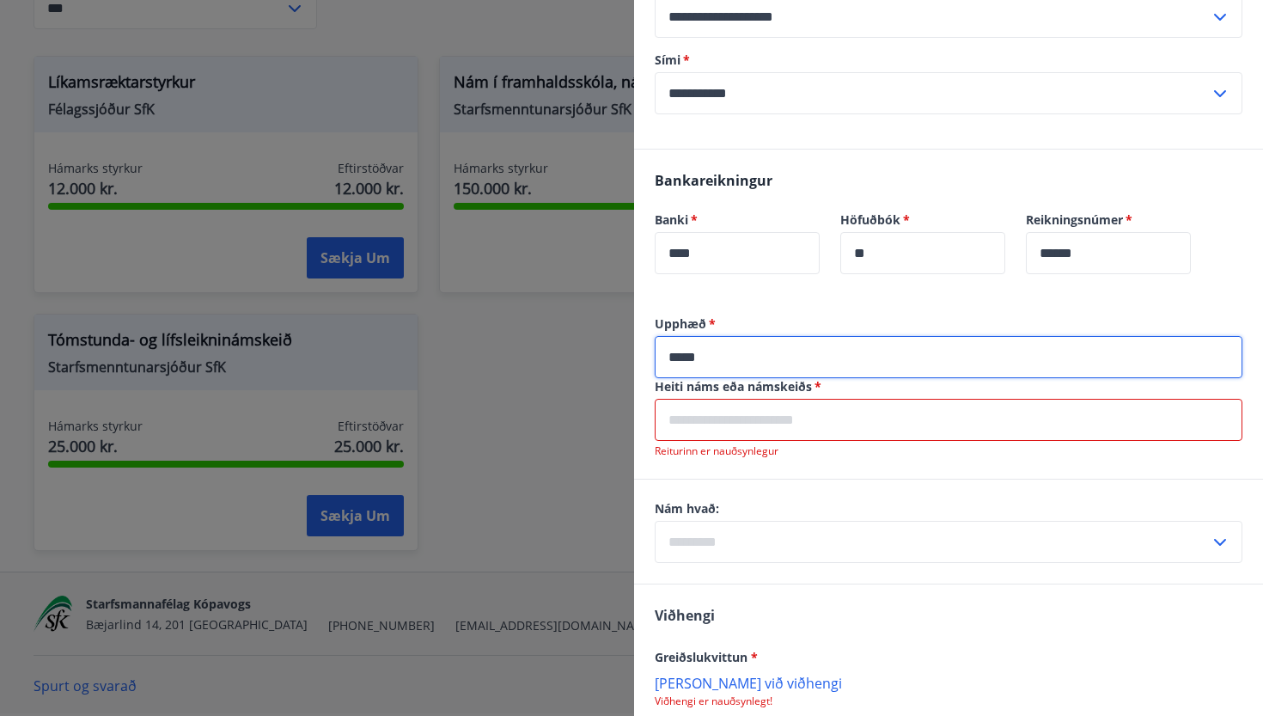
click at [768, 350] on input "*****" at bounding box center [949, 357] width 588 height 42
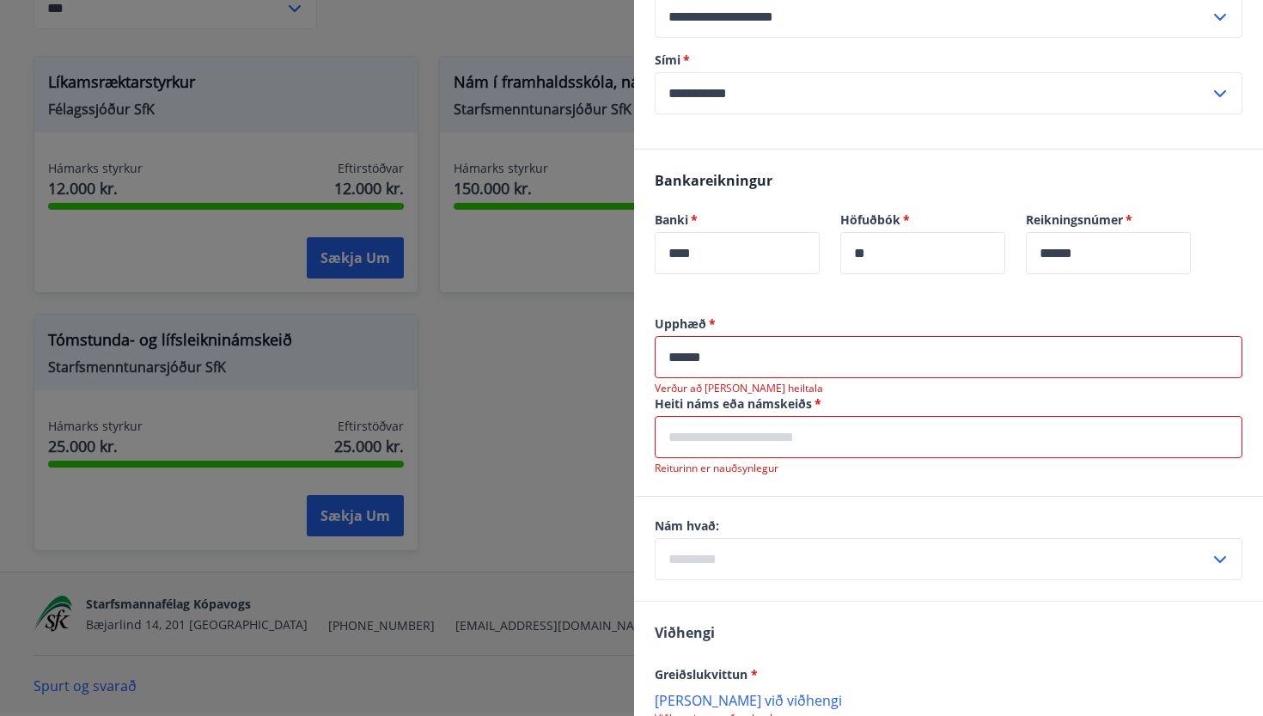
type input "*****"
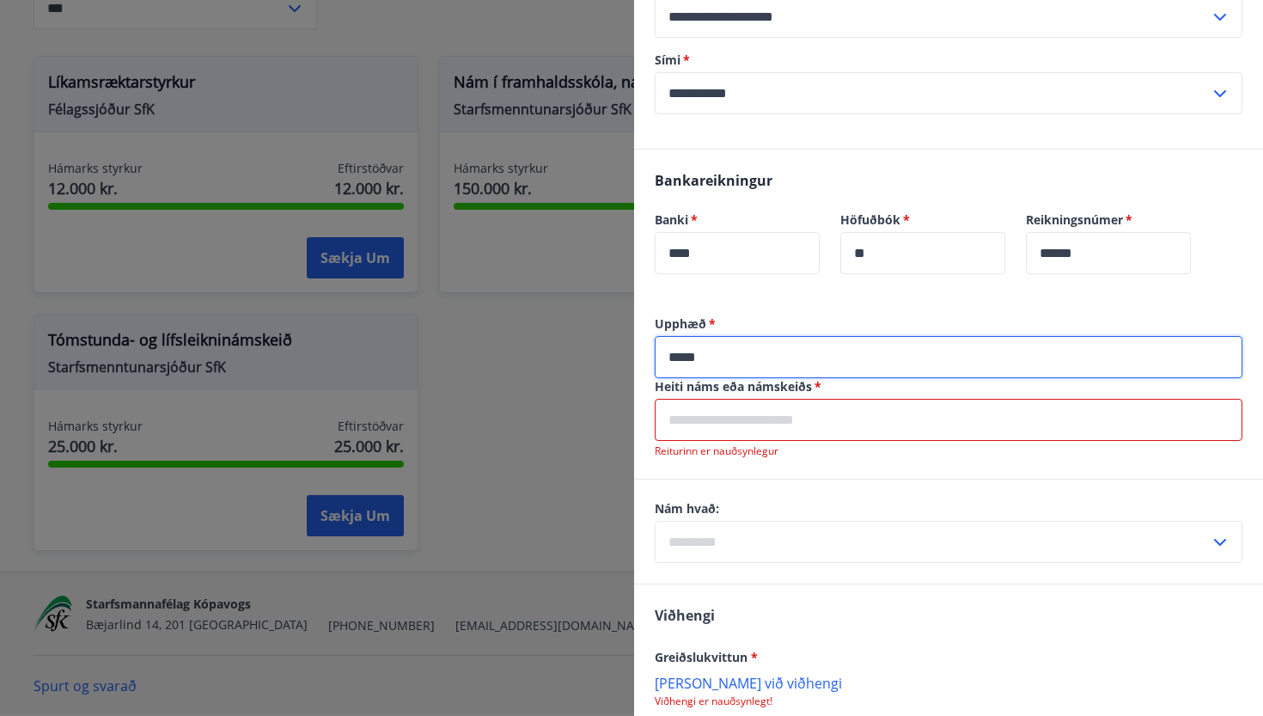
click at [694, 426] on input "text" at bounding box center [949, 420] width 588 height 42
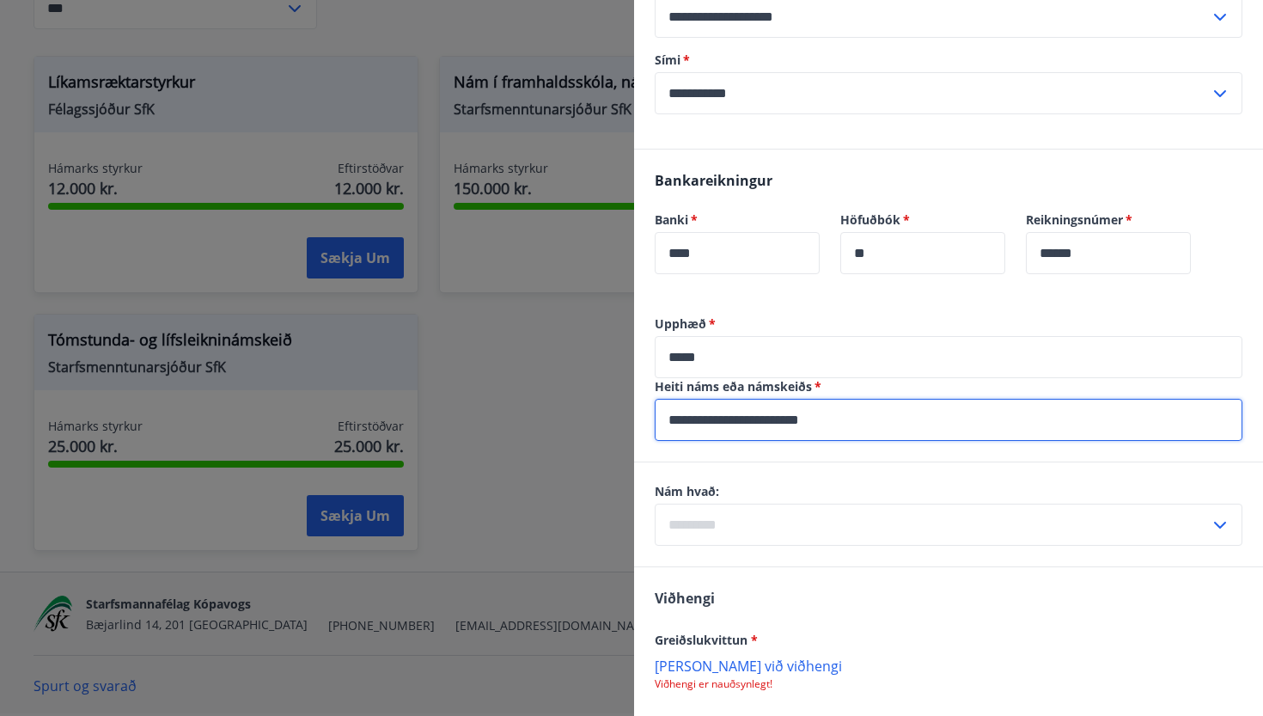
type input "**********"
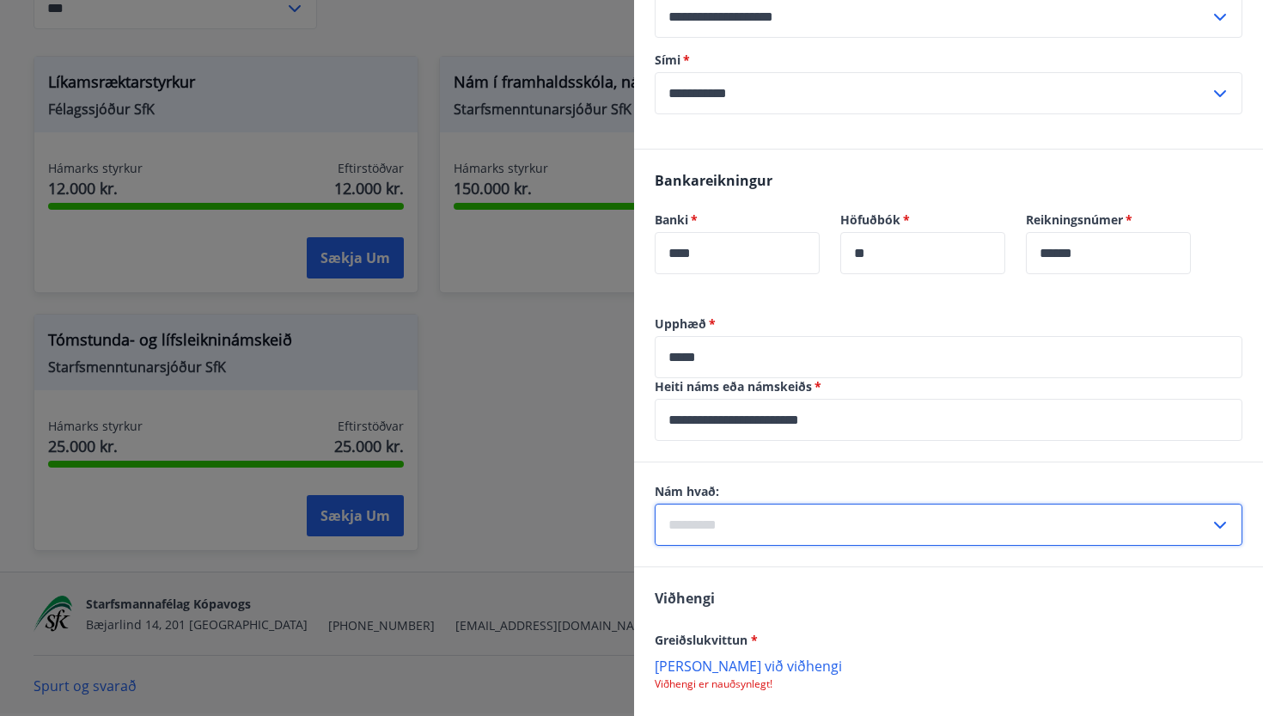
click at [706, 521] on input "text" at bounding box center [932, 524] width 555 height 42
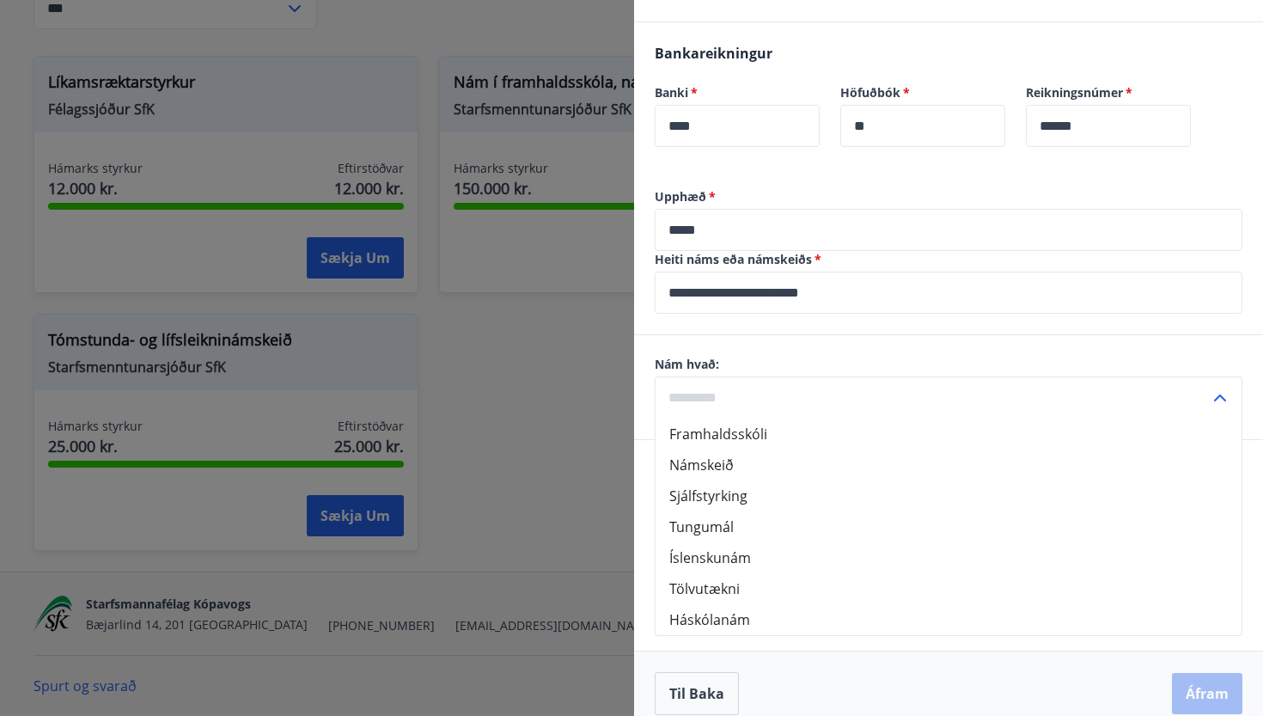
scroll to position [884, 0]
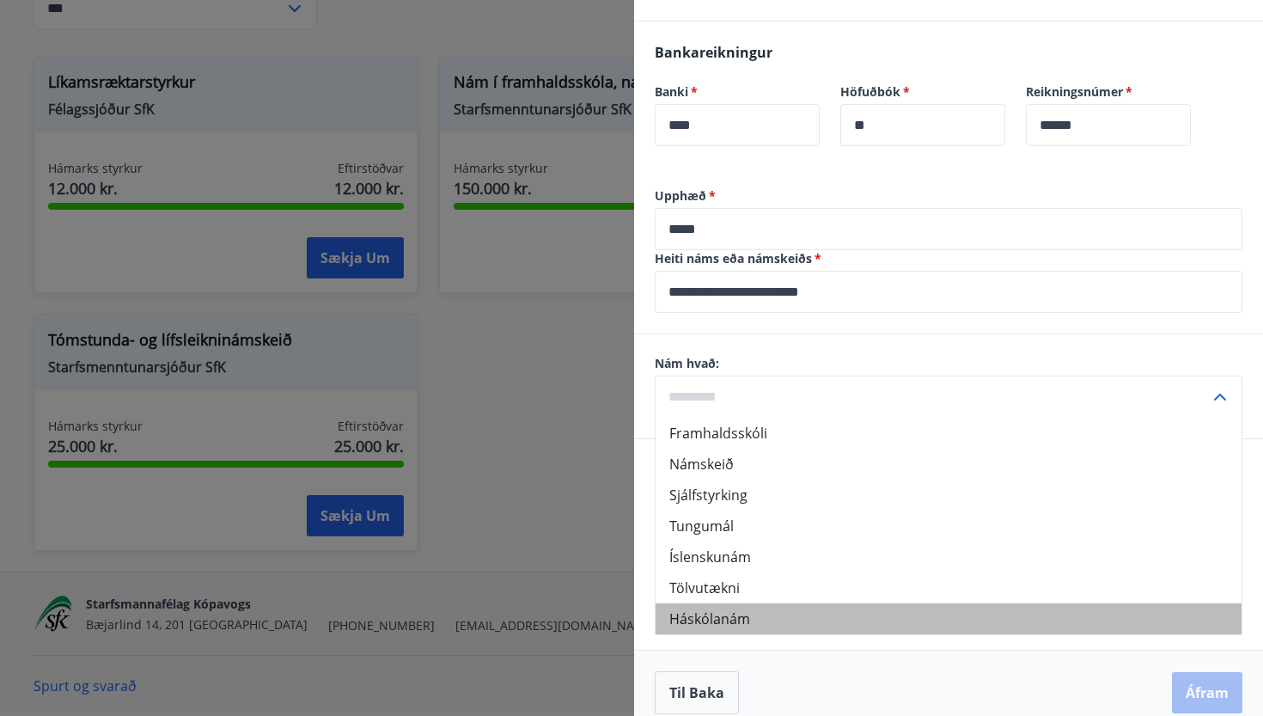
click at [715, 618] on li "Háskólanám" at bounding box center [948, 618] width 586 height 31
type input "**********"
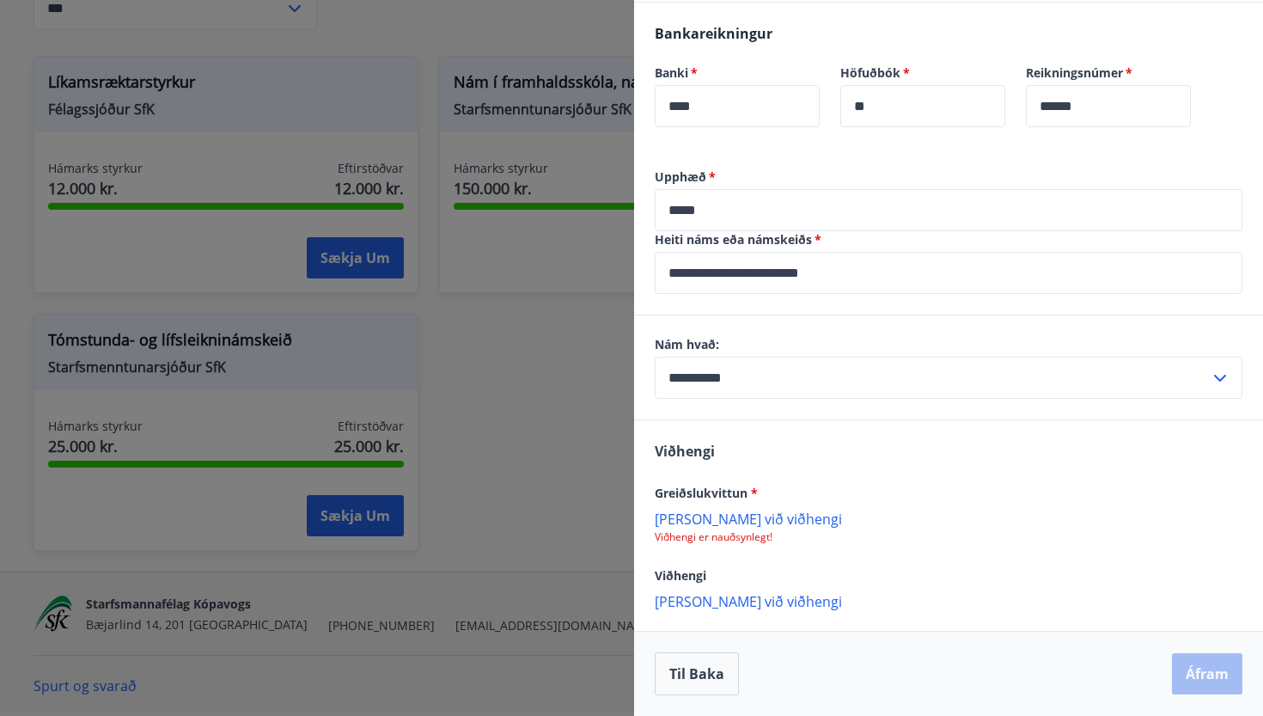
scroll to position [903, 0]
click at [711, 526] on p "[PERSON_NAME] við viðhengi" at bounding box center [949, 517] width 588 height 17
click at [735, 512] on p "[PERSON_NAME] við viðhengi" at bounding box center [949, 517] width 588 height 17
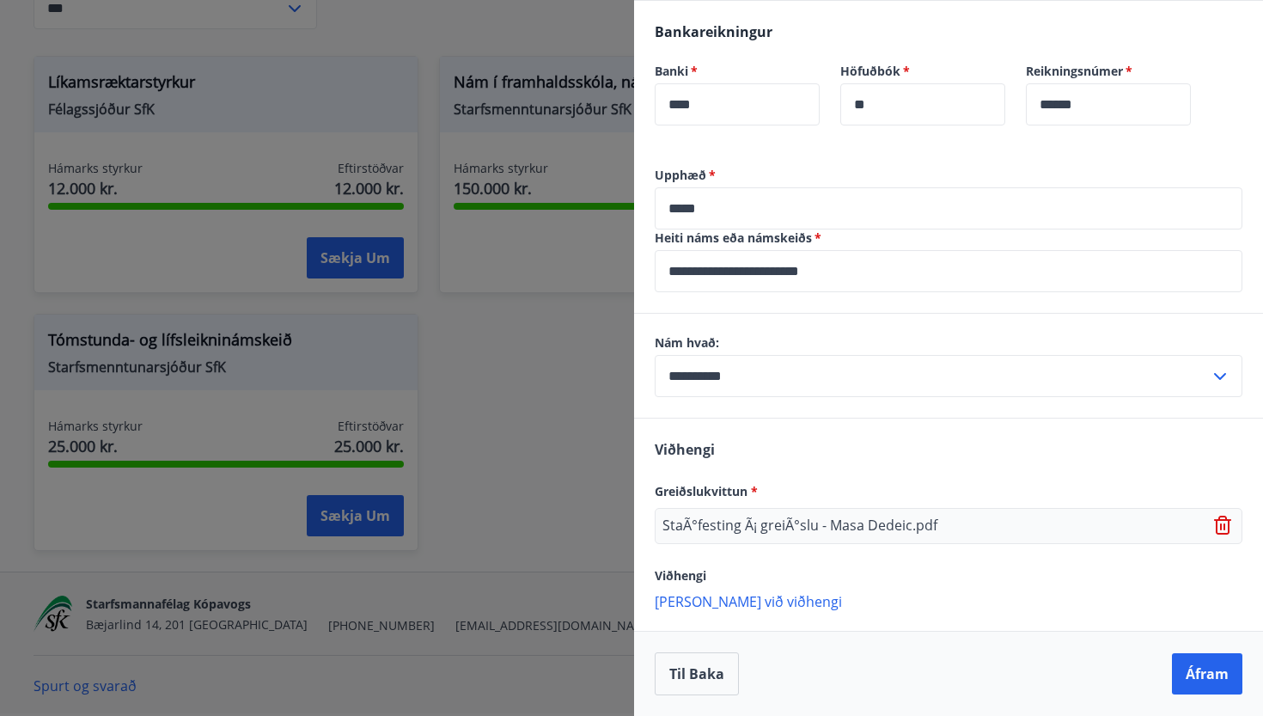
scroll to position [905, 0]
click at [726, 606] on p "[PERSON_NAME] við viðhengi" at bounding box center [949, 600] width 588 height 17
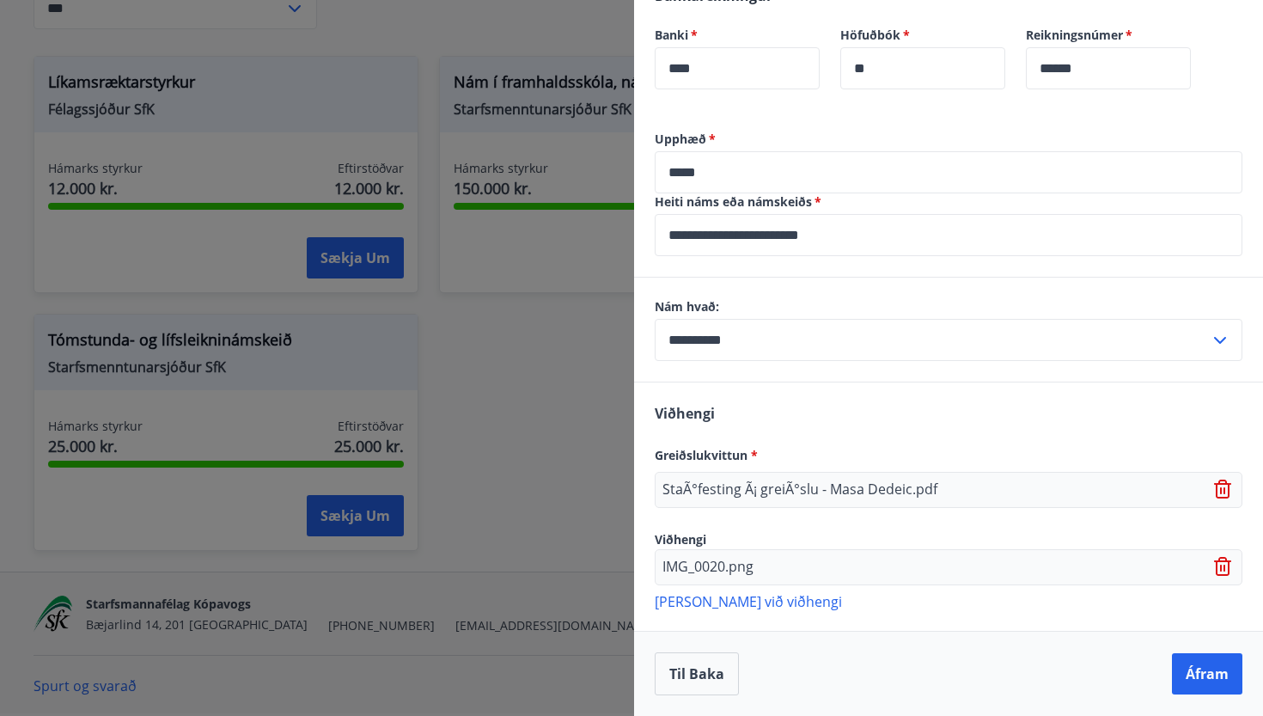
scroll to position [941, 0]
click at [1206, 680] on button "Áfram" at bounding box center [1207, 673] width 70 height 41
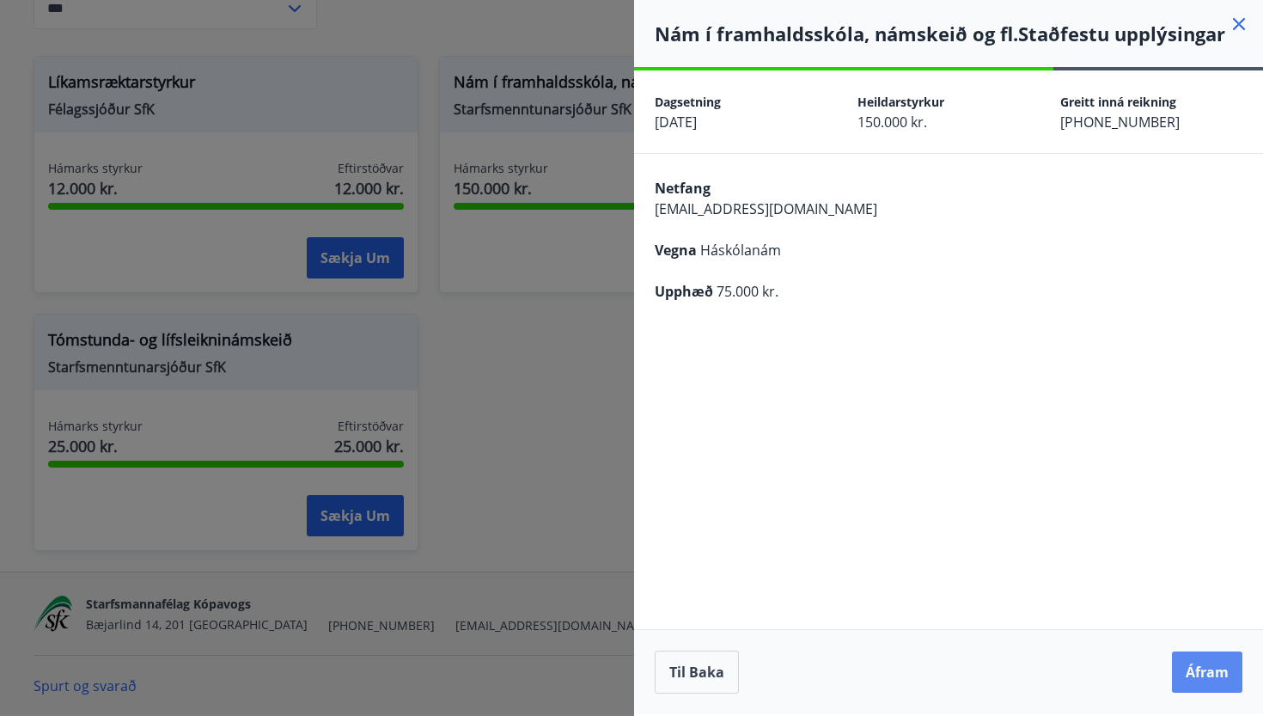
click at [1201, 663] on button "Áfram" at bounding box center [1207, 671] width 70 height 41
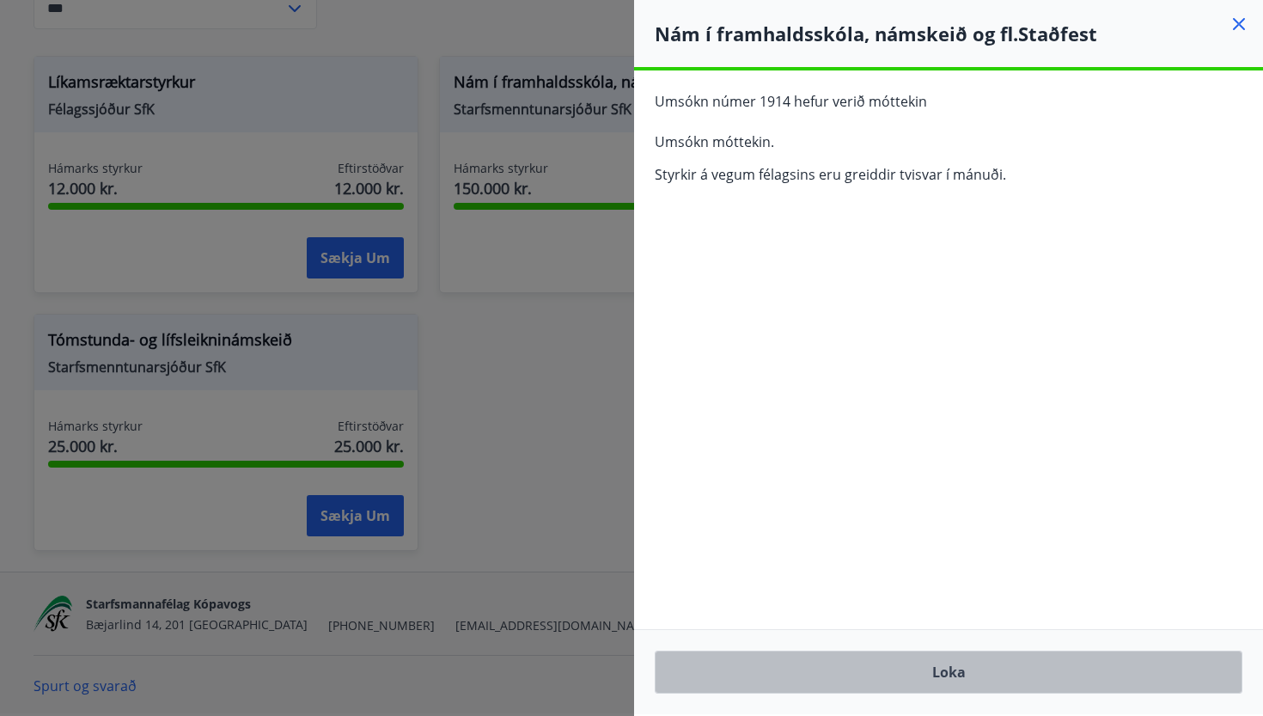
click at [782, 675] on button "Loka" at bounding box center [949, 671] width 588 height 43
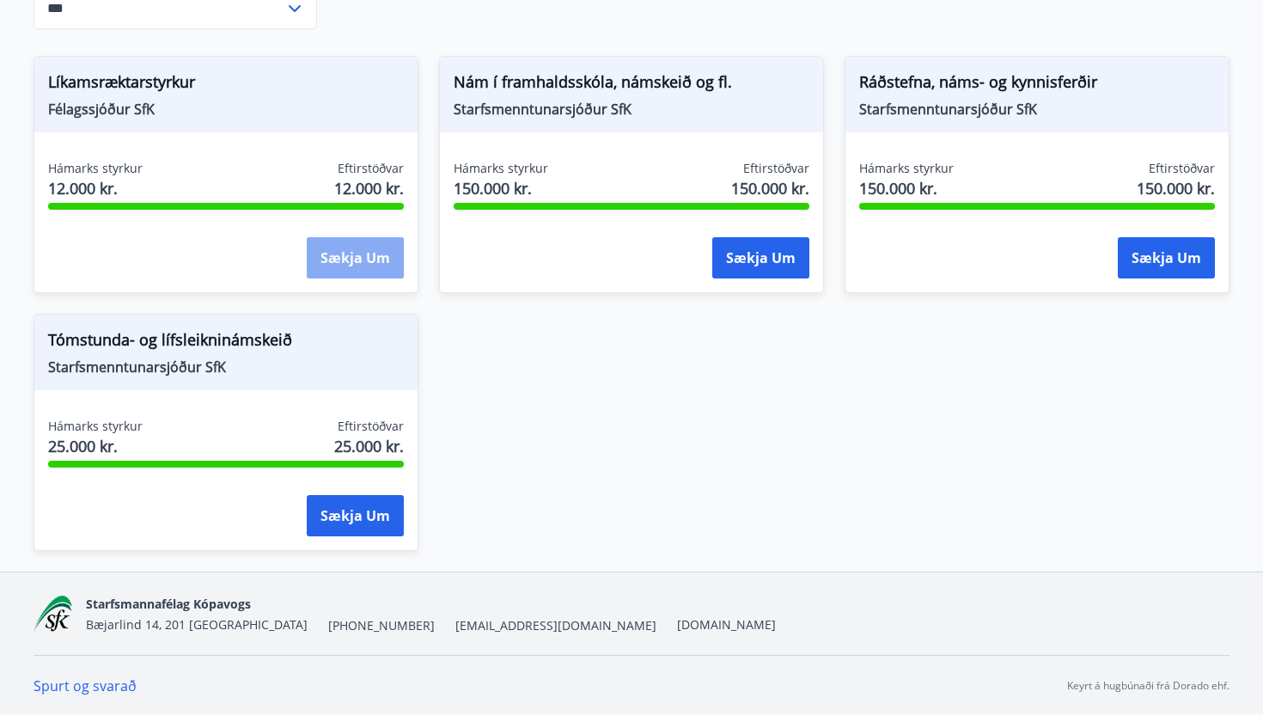
click at [362, 258] on button "Sækja um" at bounding box center [355, 257] width 97 height 41
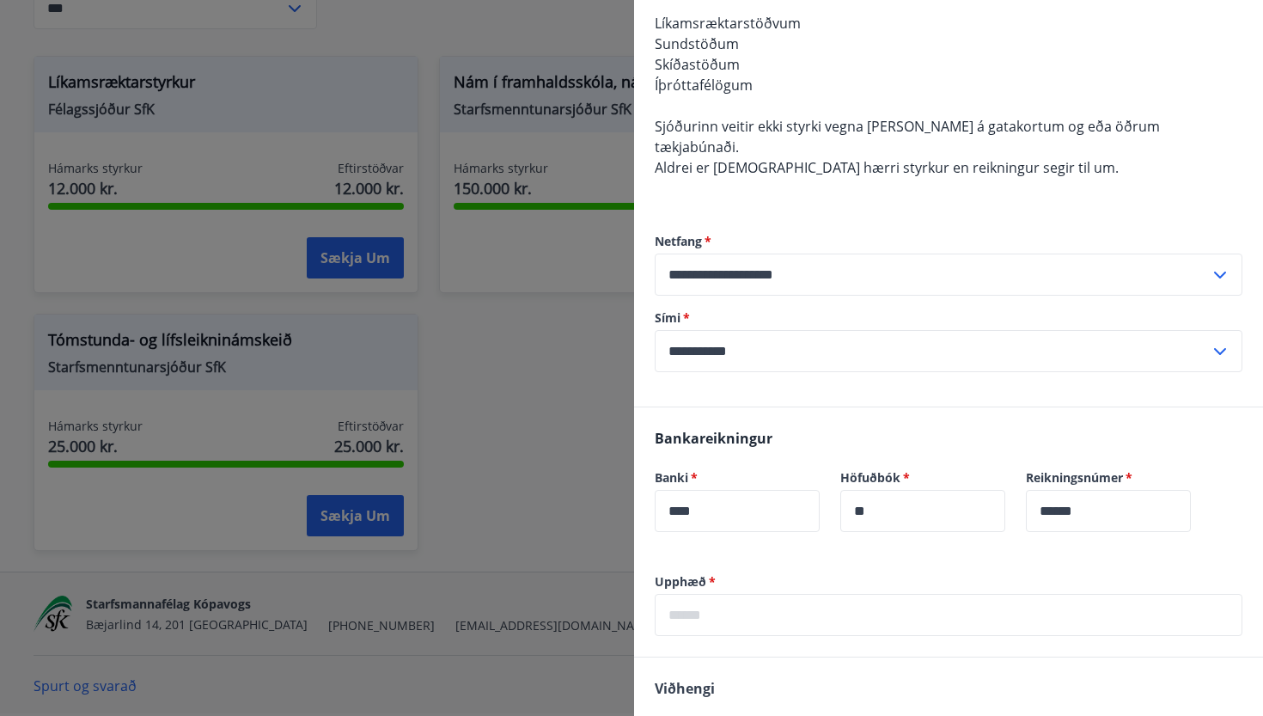
scroll to position [499, 0]
click at [545, 334] on div at bounding box center [631, 358] width 1263 height 716
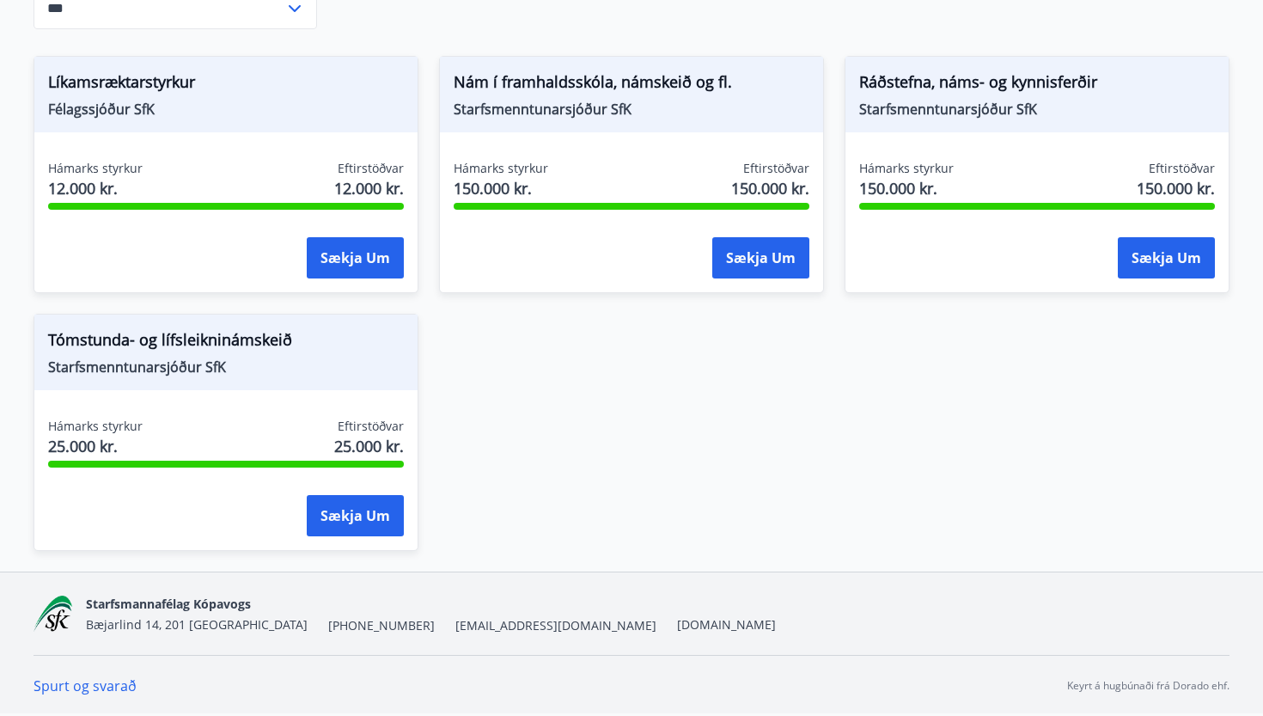
click at [954, 88] on span "Ráðstefna, náms- og kynnisferðir" at bounding box center [1037, 84] width 356 height 29
click at [1156, 255] on button "Sækja um" at bounding box center [1166, 257] width 97 height 41
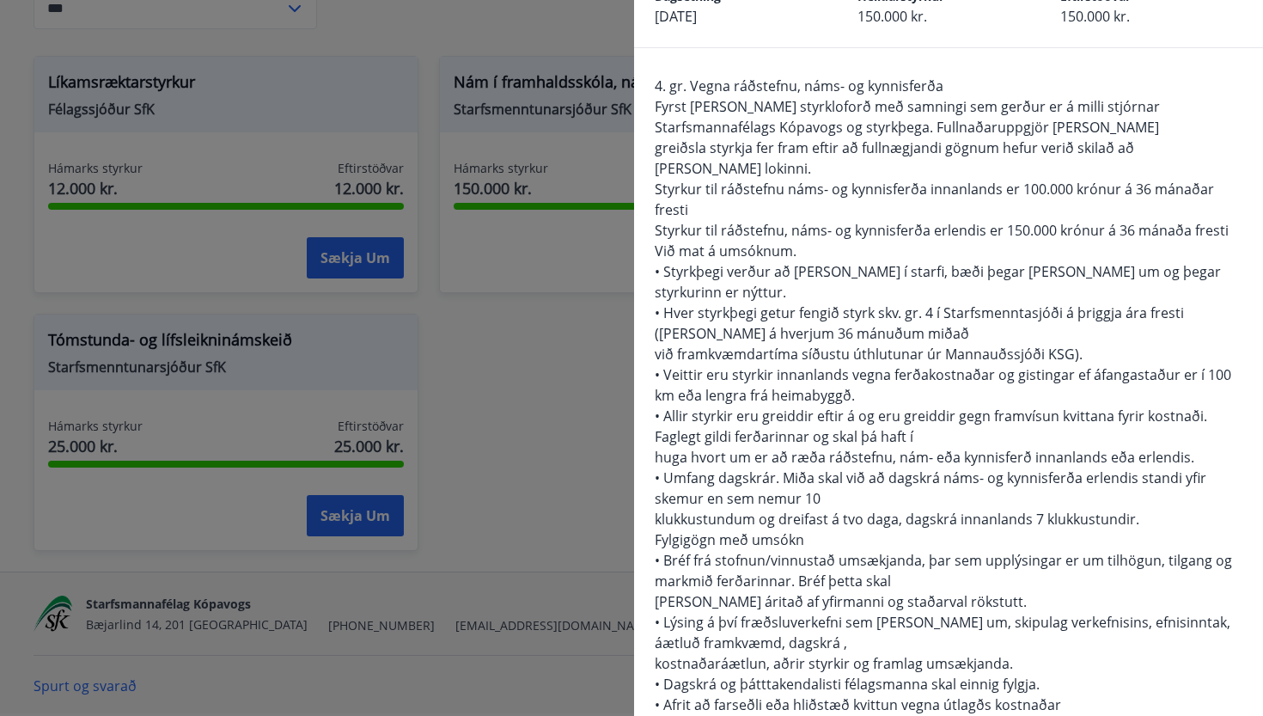
scroll to position [137, 0]
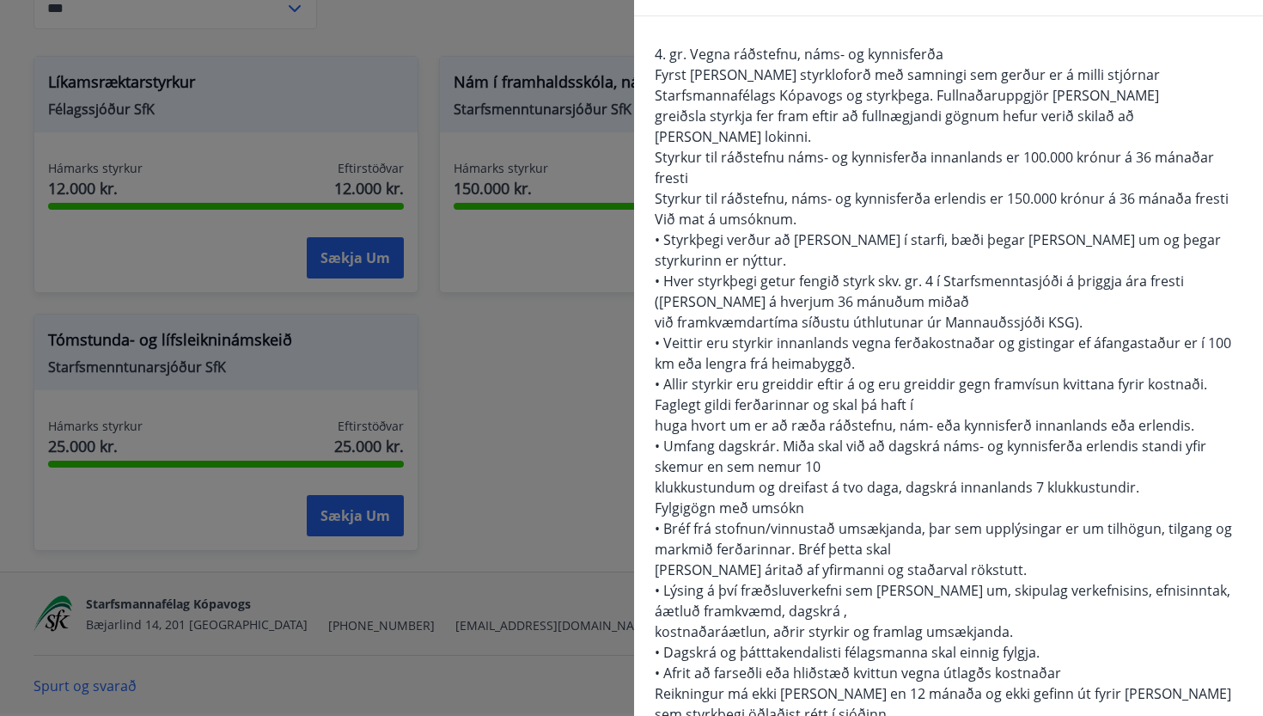
click at [543, 343] on div at bounding box center [631, 358] width 1263 height 716
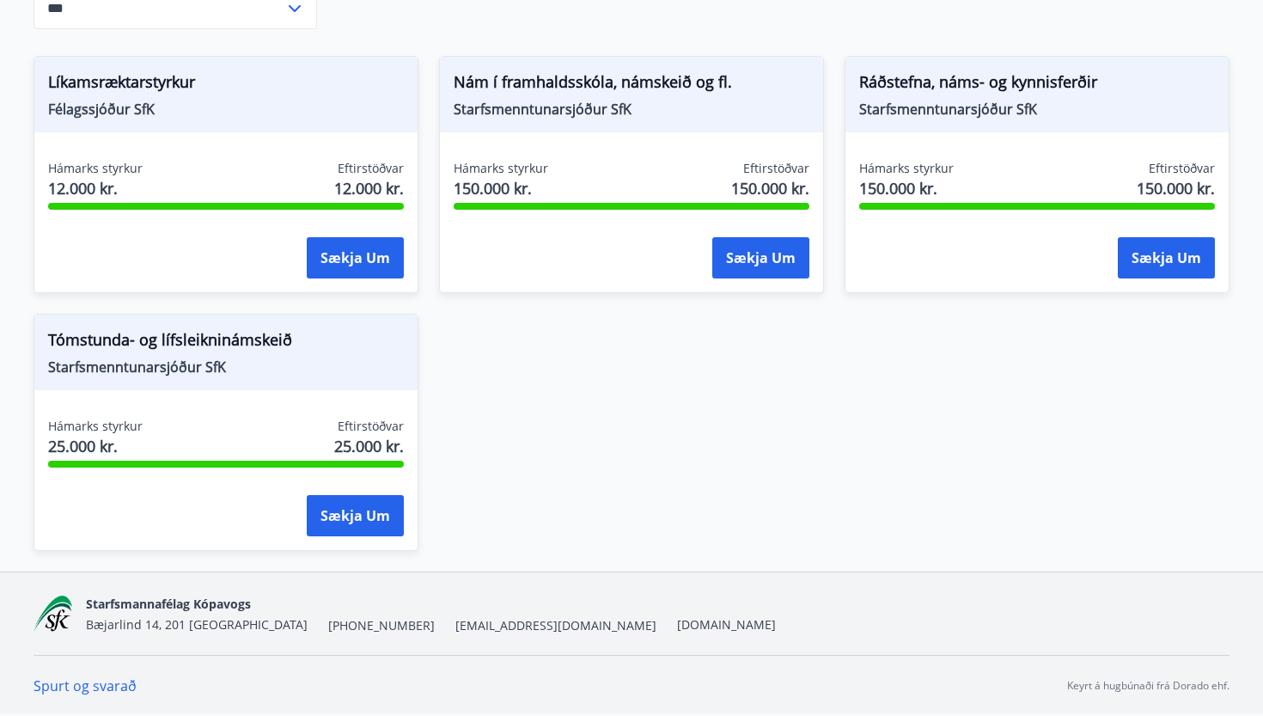
click at [254, 337] on span "Tómstunda- og lífsleikninámskeið" at bounding box center [226, 342] width 356 height 29
click at [356, 520] on button "Sækja um" at bounding box center [355, 515] width 97 height 41
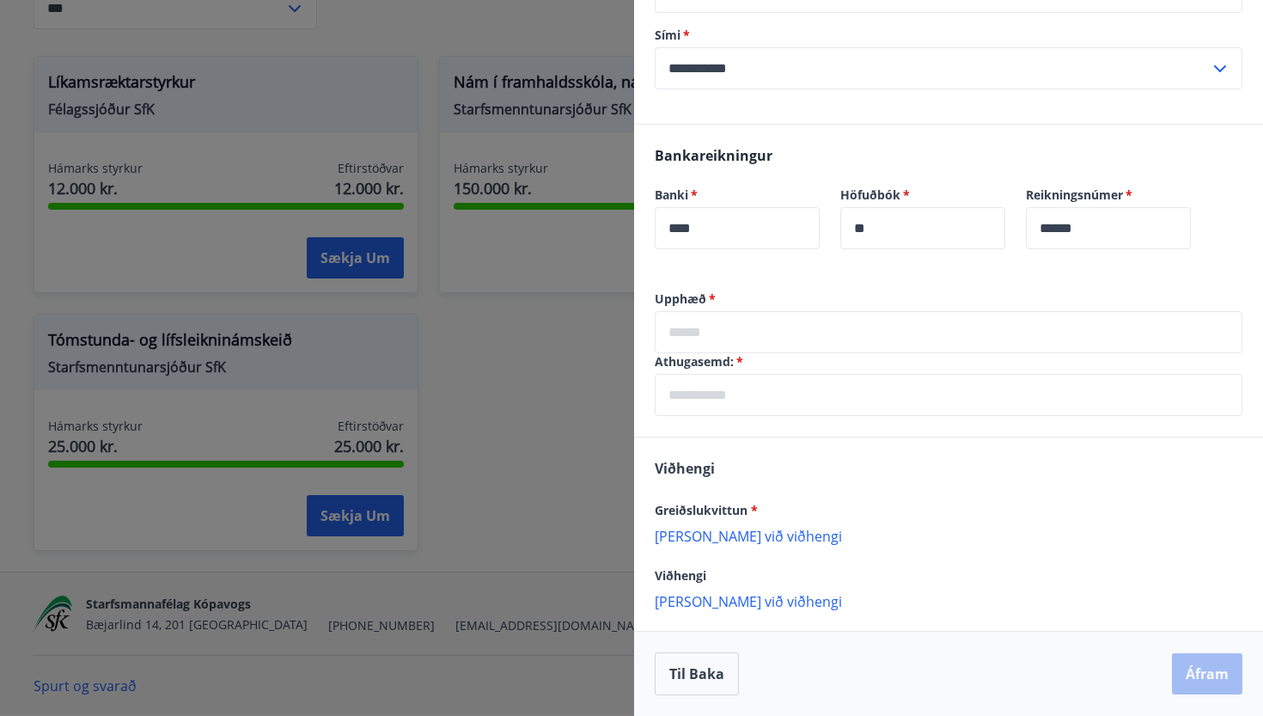
scroll to position [637, 0]
click at [515, 422] on div at bounding box center [631, 358] width 1263 height 716
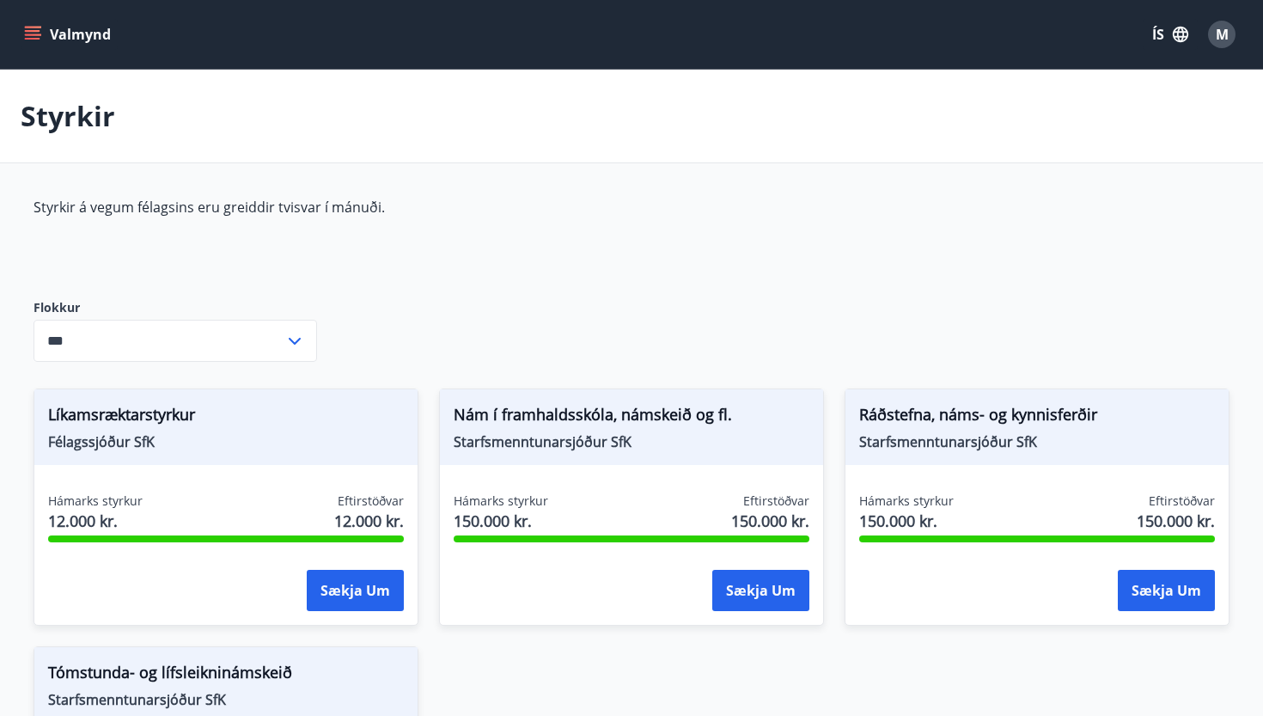
scroll to position [0, 0]
click at [40, 26] on icon "menu" at bounding box center [32, 34] width 17 height 17
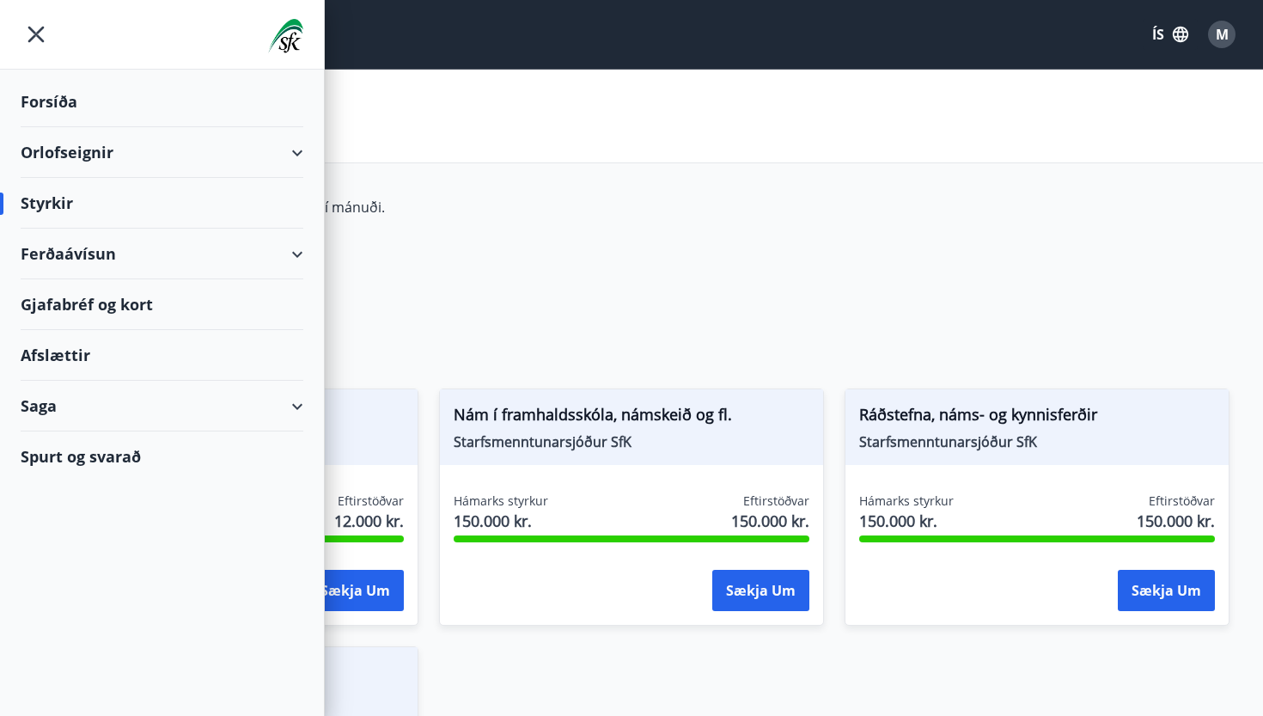
click at [113, 299] on div "Gjafabréf og kort" at bounding box center [162, 304] width 283 height 51
click at [78, 460] on div "Spurt og svarað" at bounding box center [162, 456] width 283 height 50
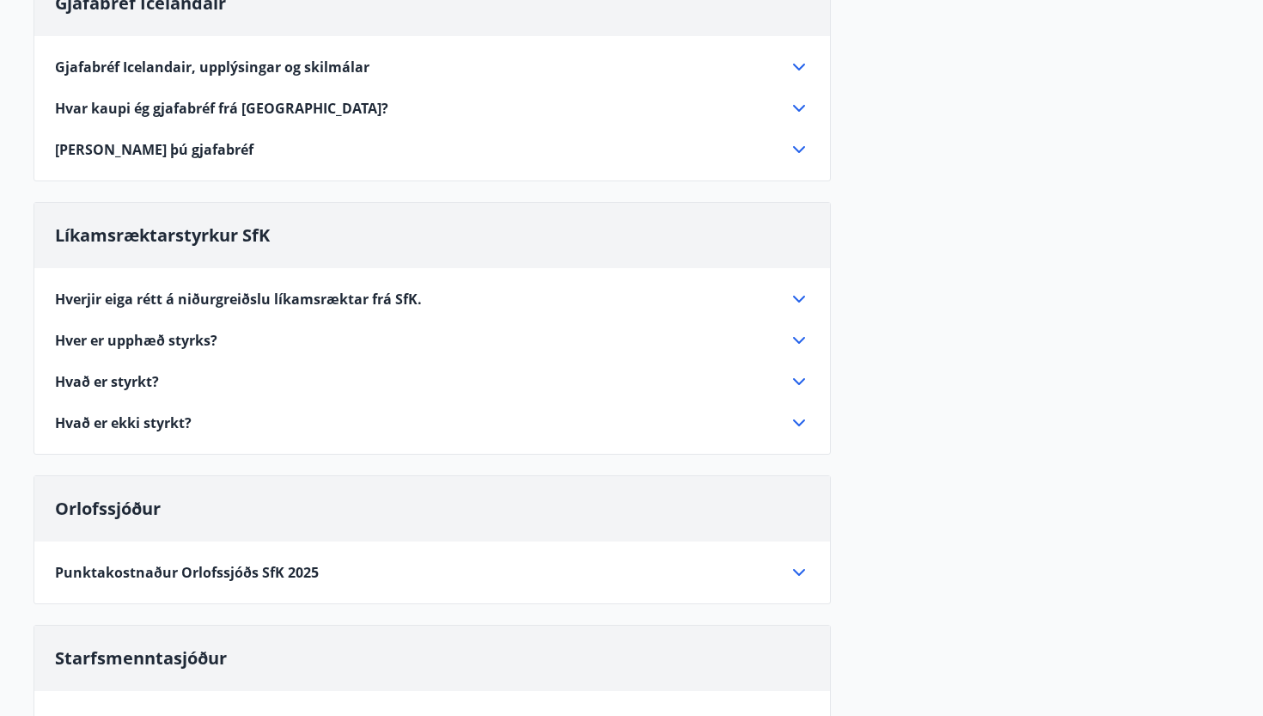
scroll to position [230, 0]
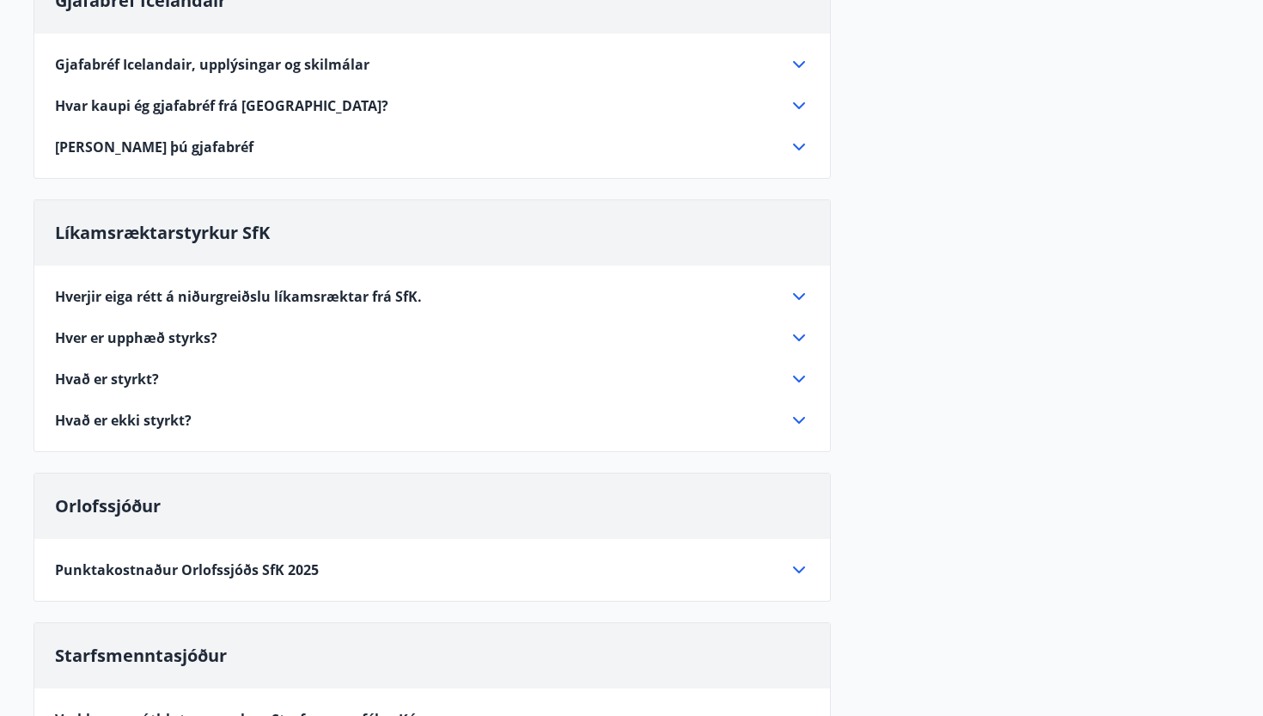
click at [432, 303] on div "Hverjir eiga rétt á niðurgreiðslu líkamsræktar frá SfK." at bounding box center [422, 296] width 734 height 19
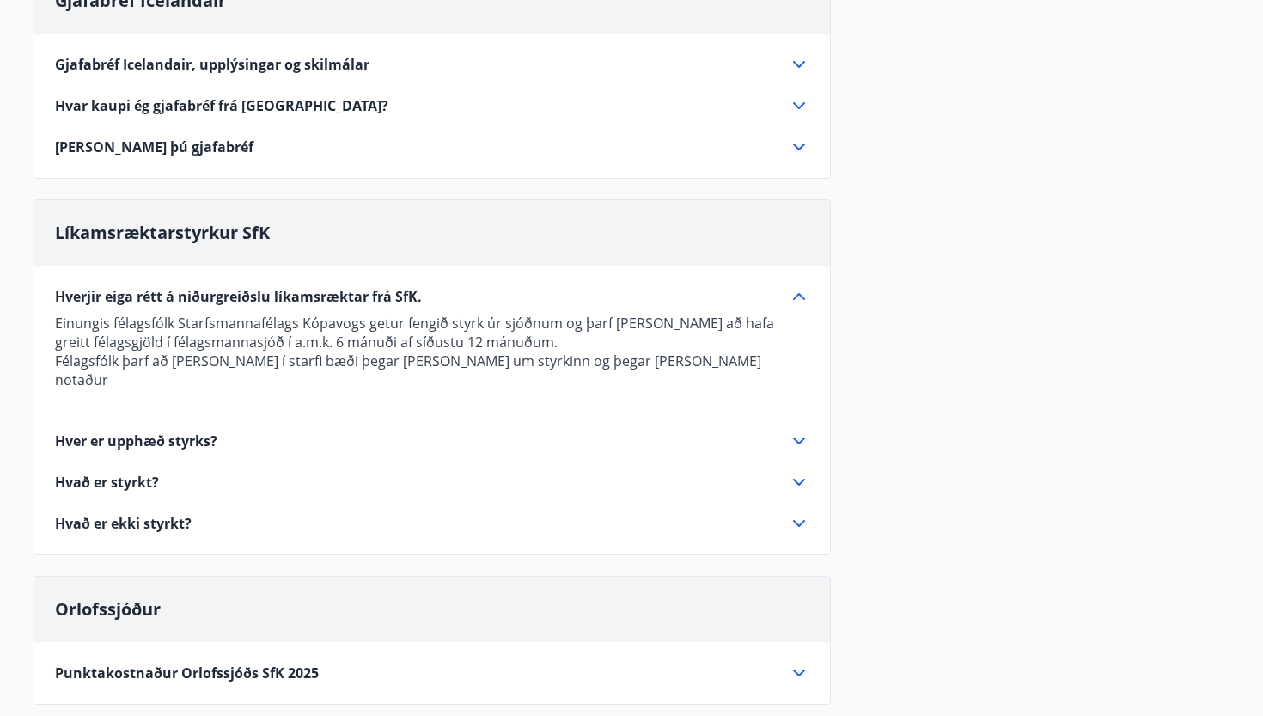
click at [434, 295] on div "Hverjir eiga rétt á niðurgreiðslu líkamsræktar frá SfK." at bounding box center [422, 296] width 734 height 19
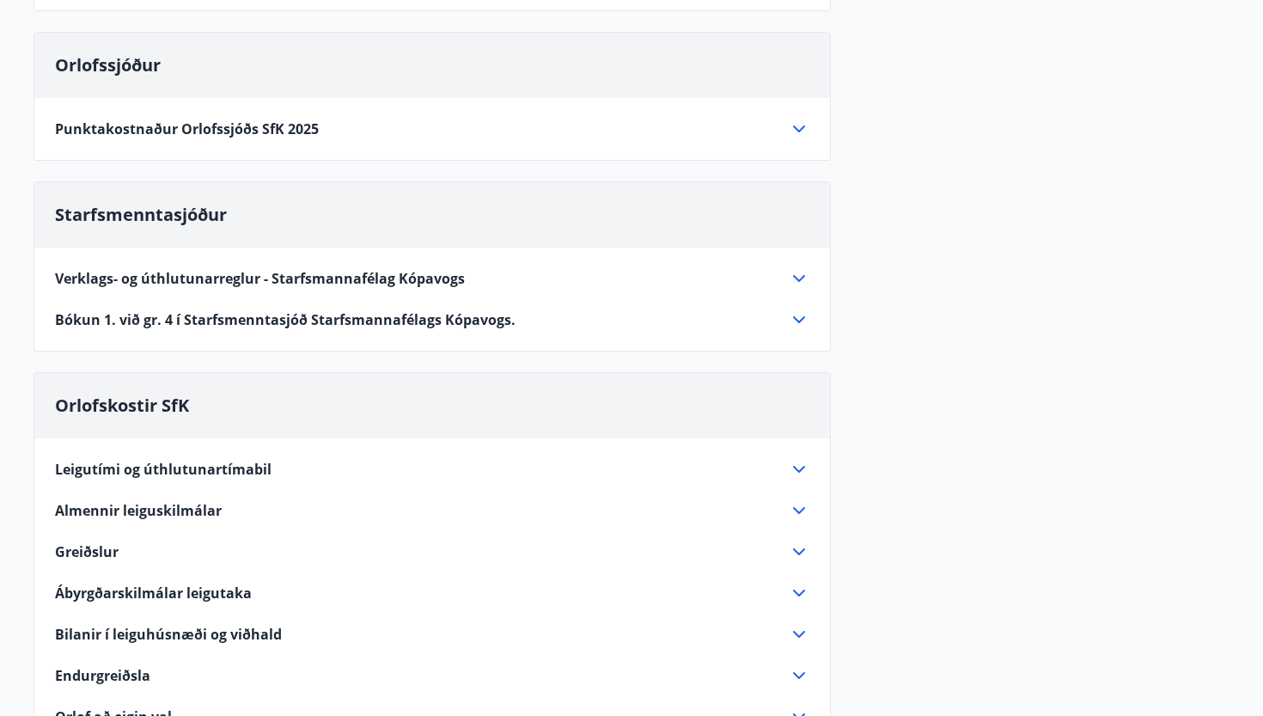
scroll to position [673, 0]
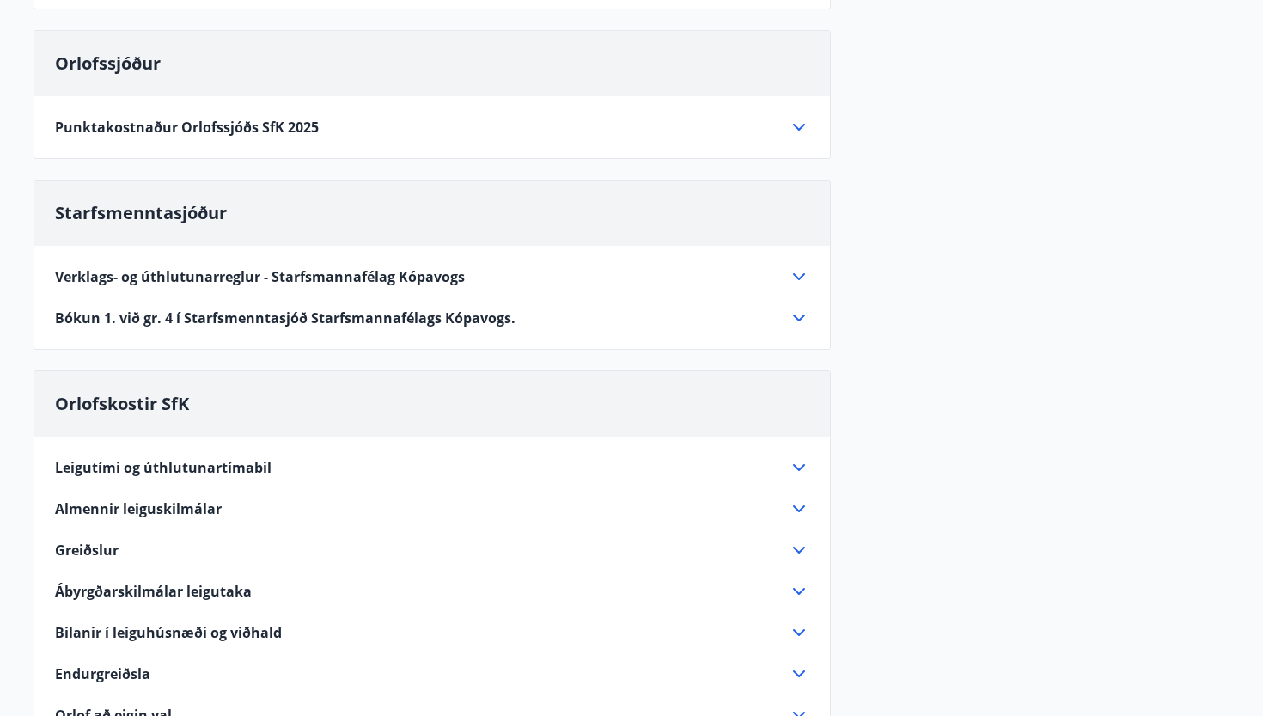
click at [382, 277] on span "Verklags- og úthlutunarreglur - Starfsmannafélag Kópavogs" at bounding box center [260, 276] width 410 height 19
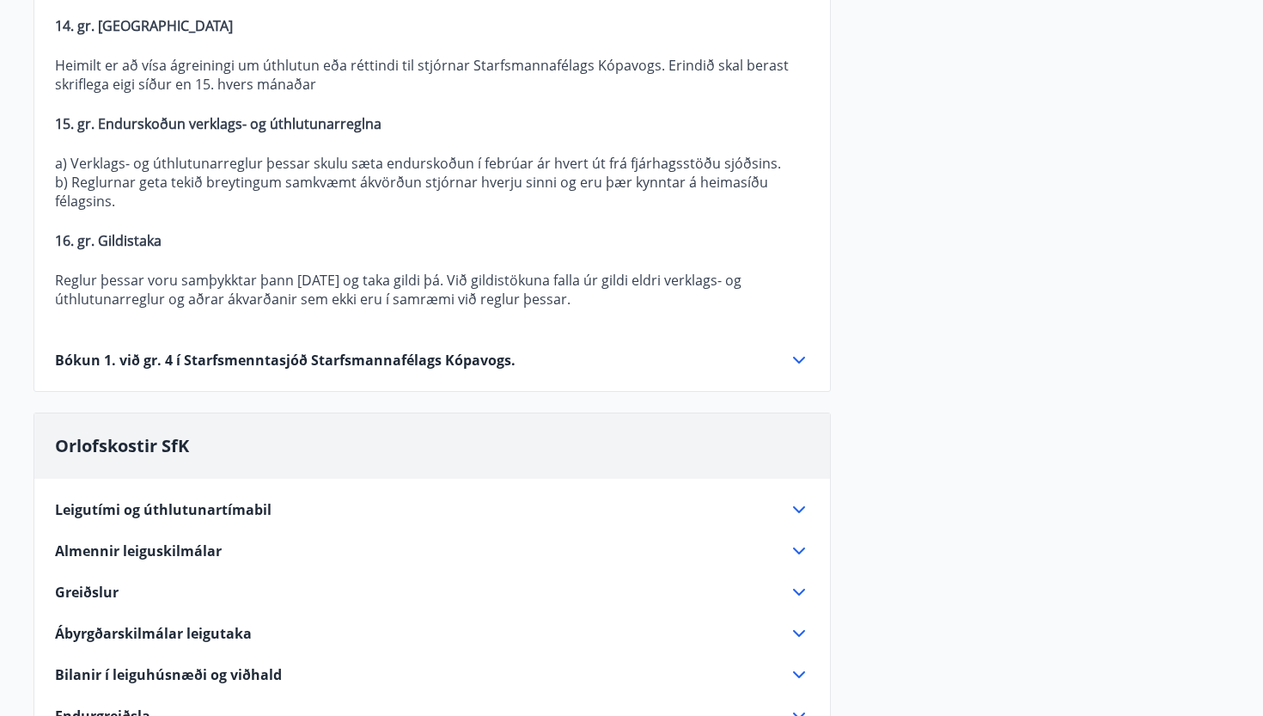
scroll to position [2563, 0]
